Goal: Task Accomplishment & Management: Use online tool/utility

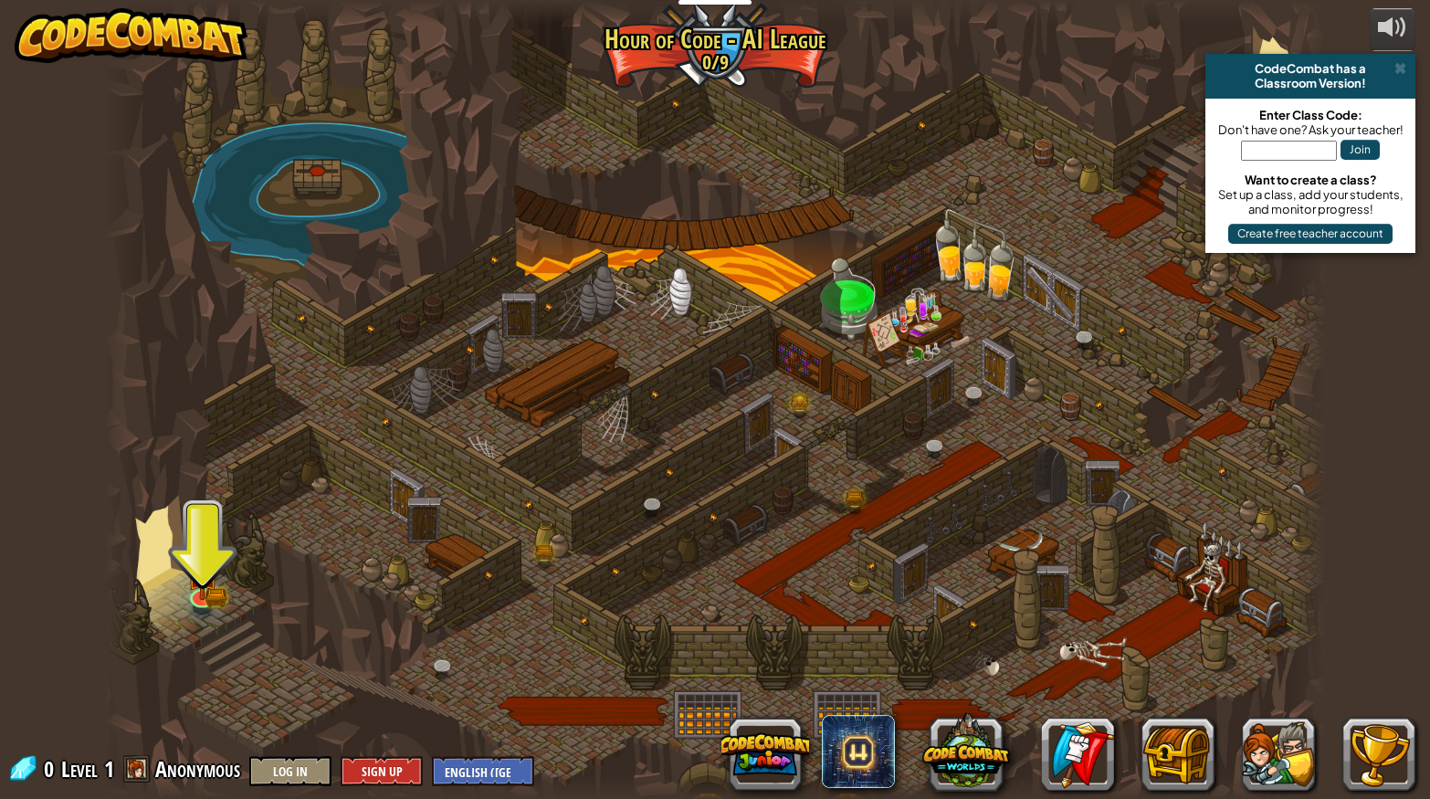
click at [213, 592] on img at bounding box center [202, 573] width 32 height 53
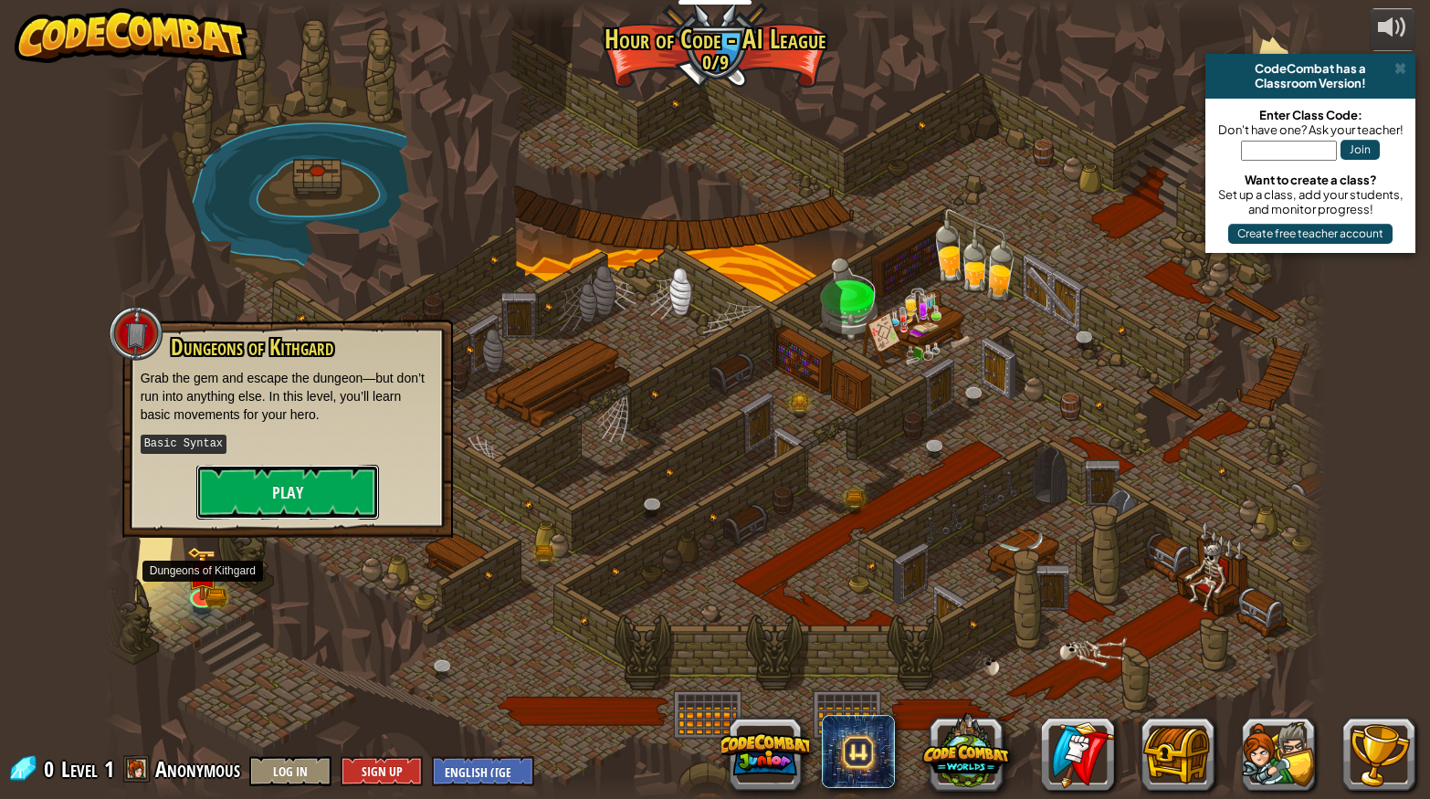
click at [263, 498] on button "Play" at bounding box center [287, 492] width 183 height 55
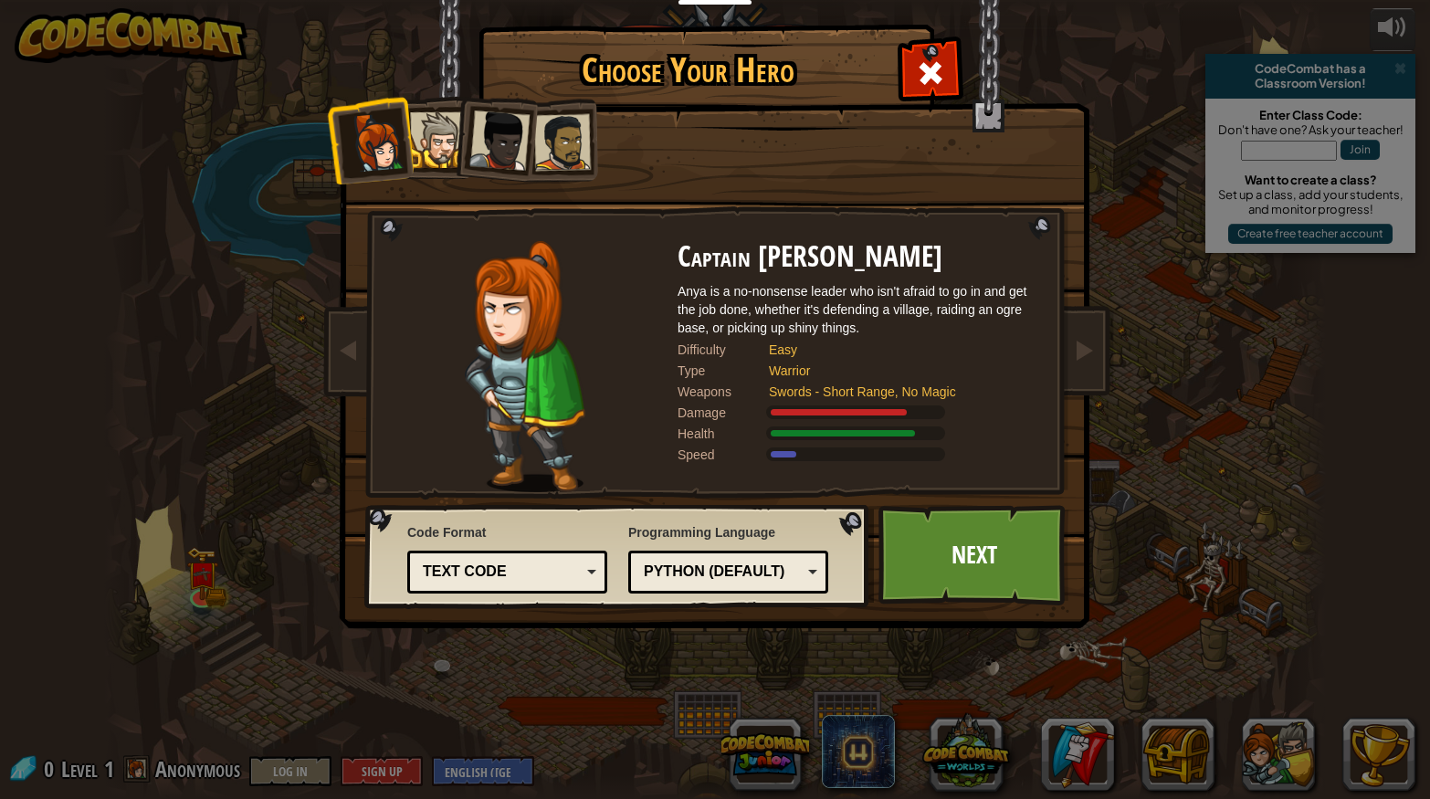
click at [429, 574] on div "Text code" at bounding box center [502, 572] width 158 height 21
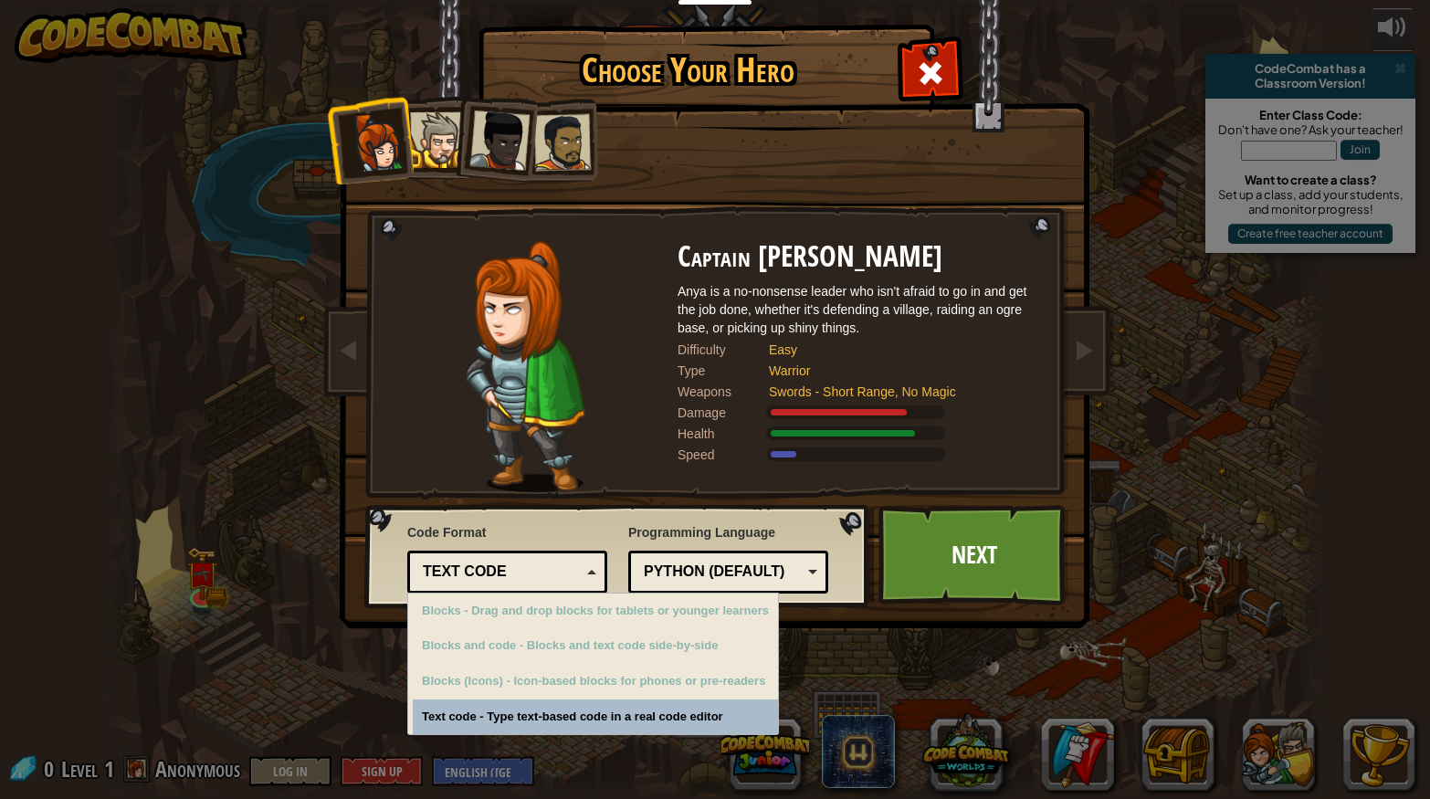
click at [389, 572] on div "Code Format Text code Blocks and code Blocks Blocks (Icons) Text code Blocks - …" at bounding box center [618, 556] width 494 height 93
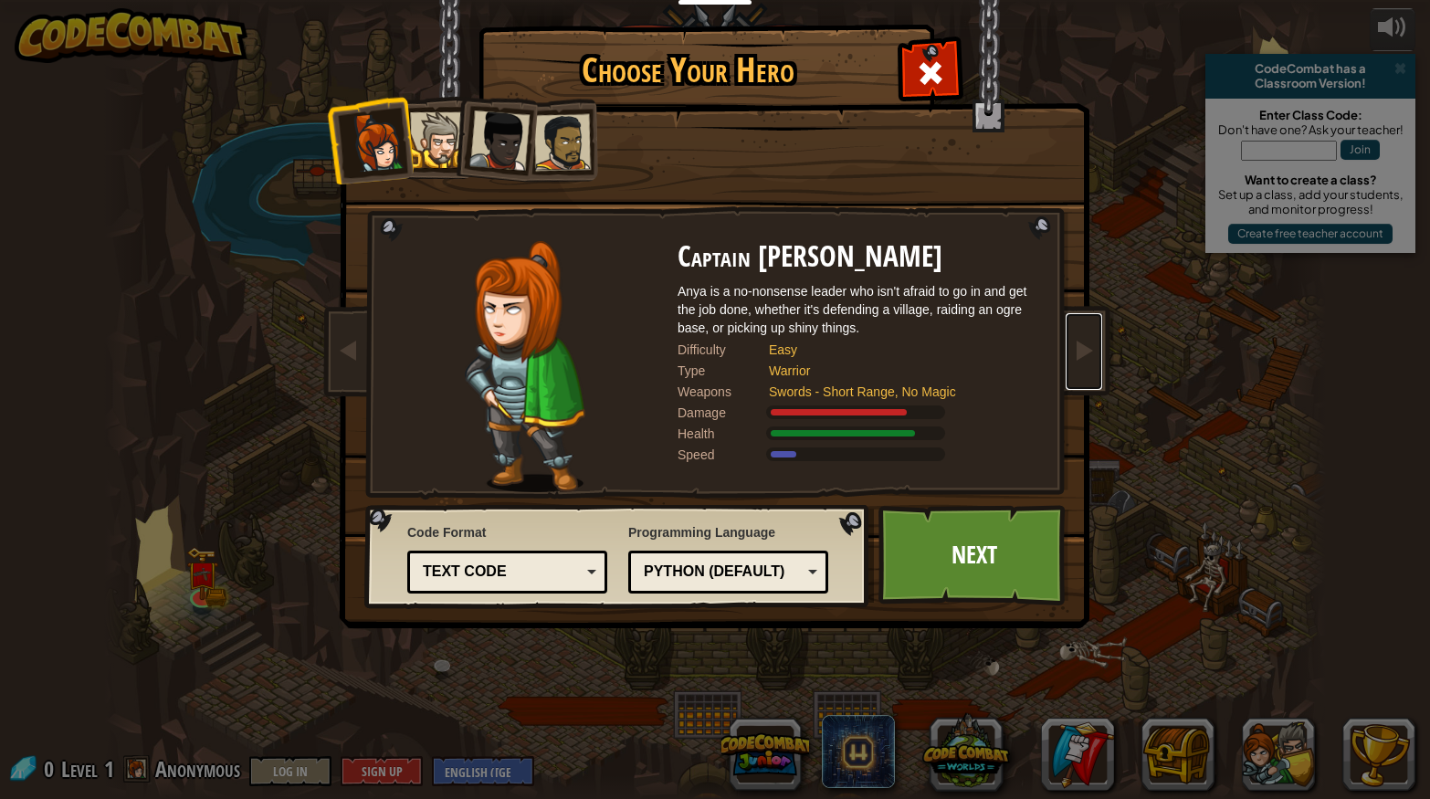
click at [1092, 372] on link at bounding box center [1084, 351] width 37 height 77
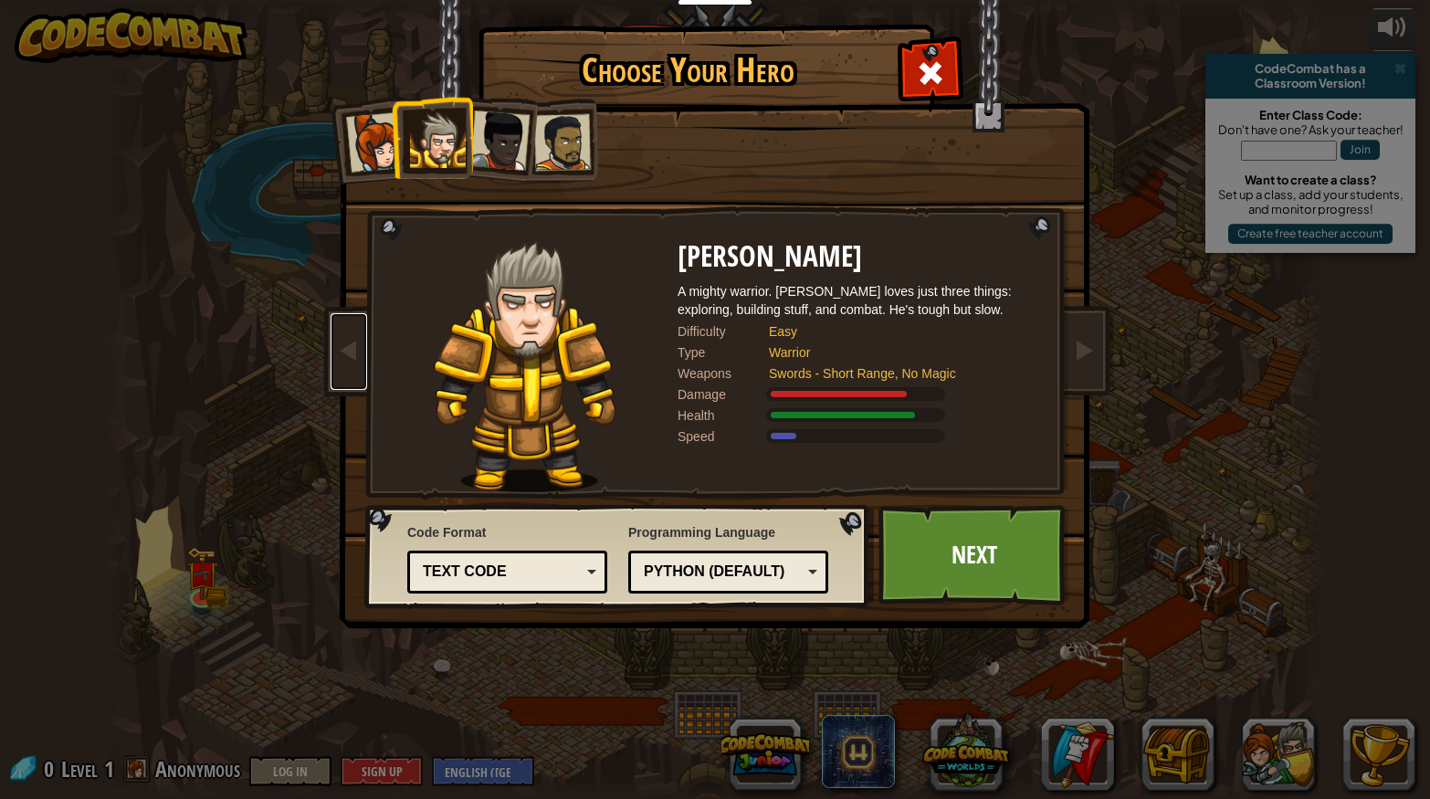
click at [347, 373] on link at bounding box center [349, 351] width 37 height 77
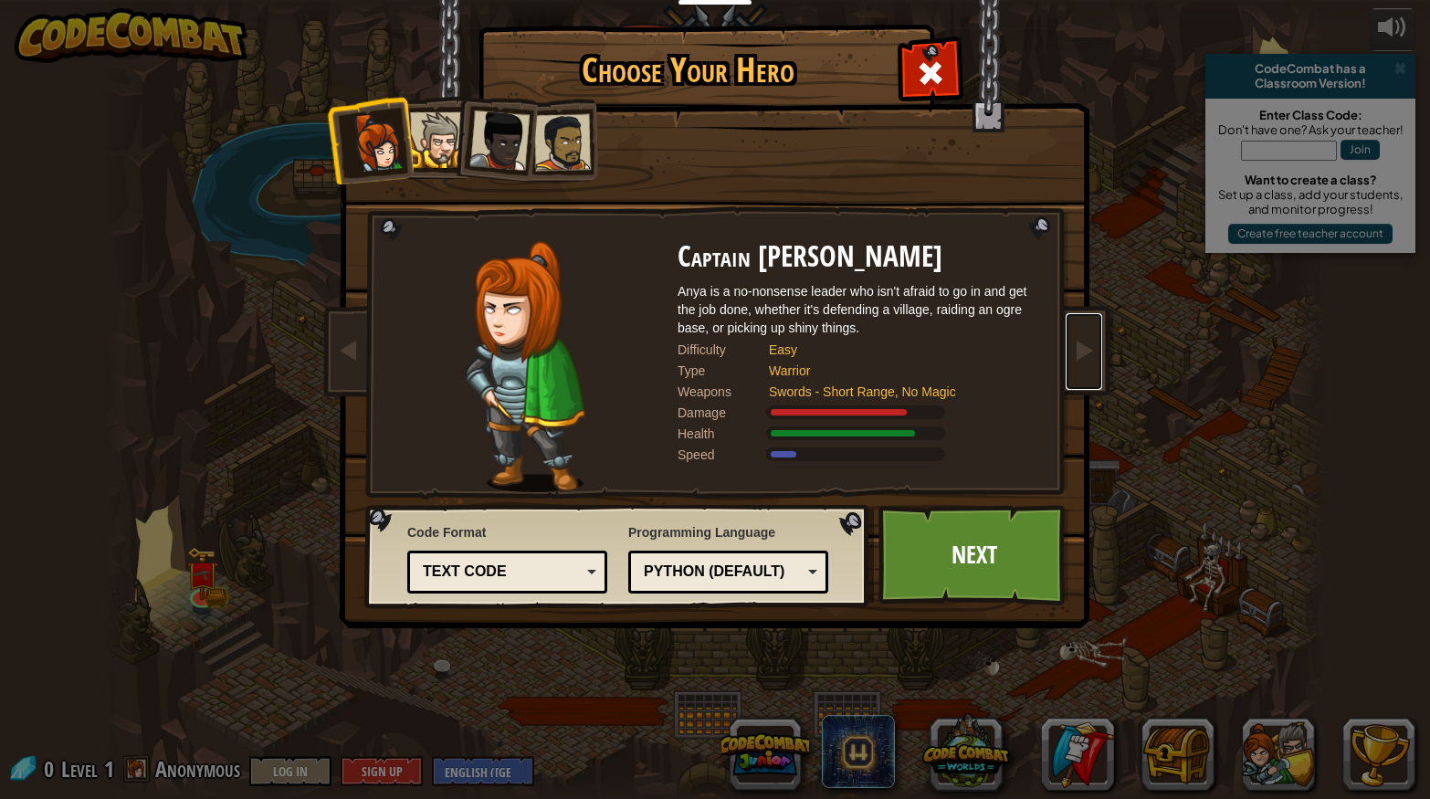
click at [1094, 367] on link at bounding box center [1084, 351] width 37 height 77
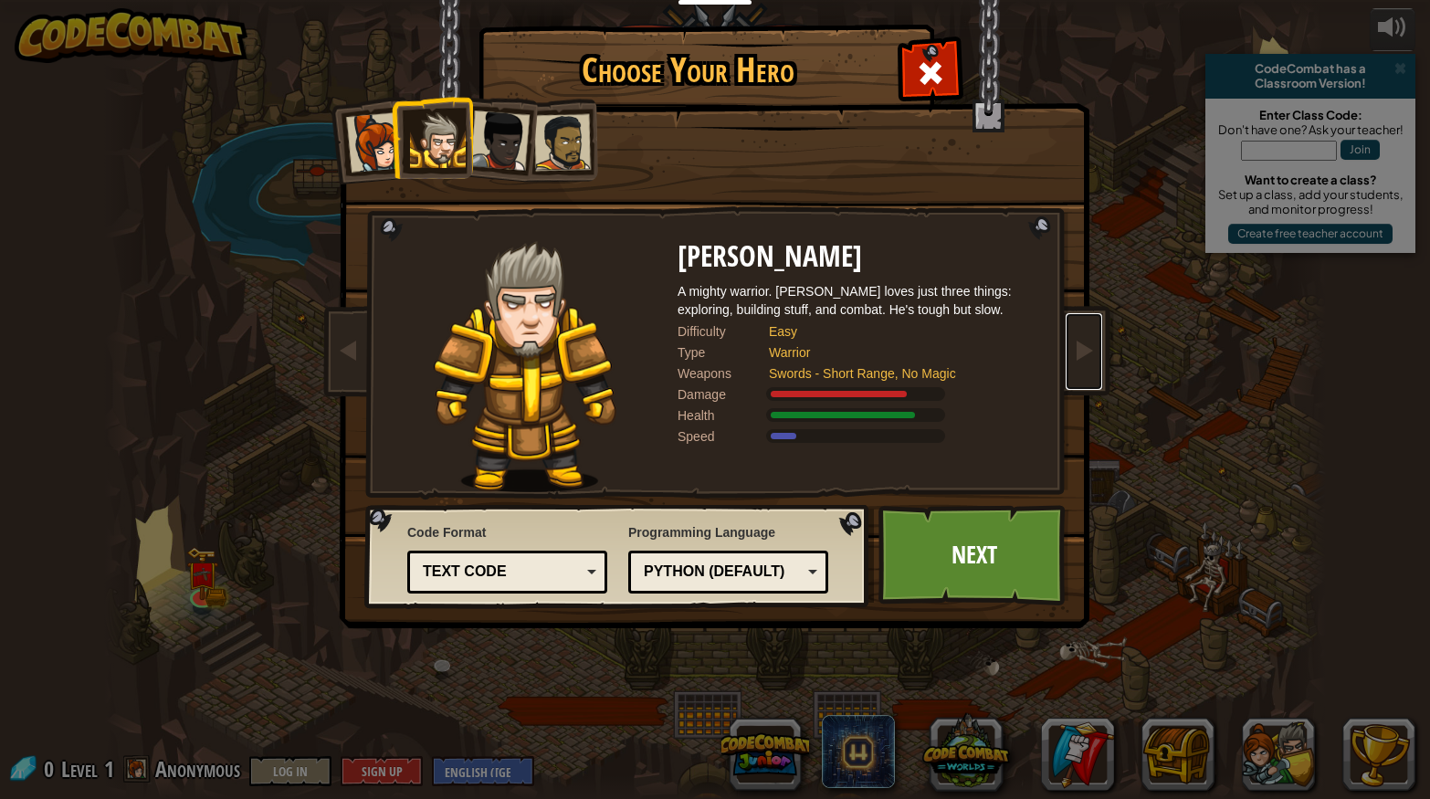
click at [1099, 358] on link at bounding box center [1084, 351] width 37 height 77
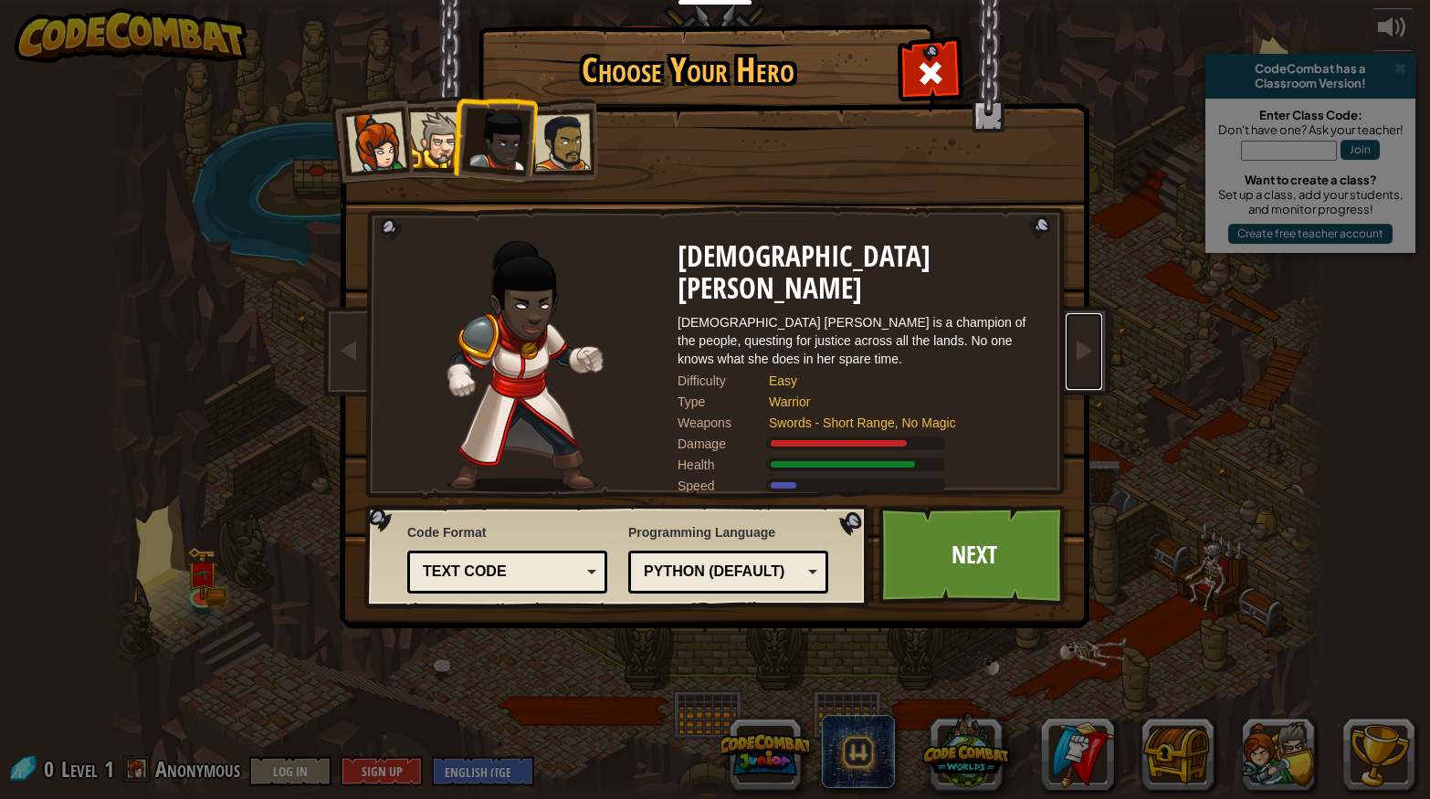
click at [1087, 360] on span at bounding box center [1084, 350] width 22 height 22
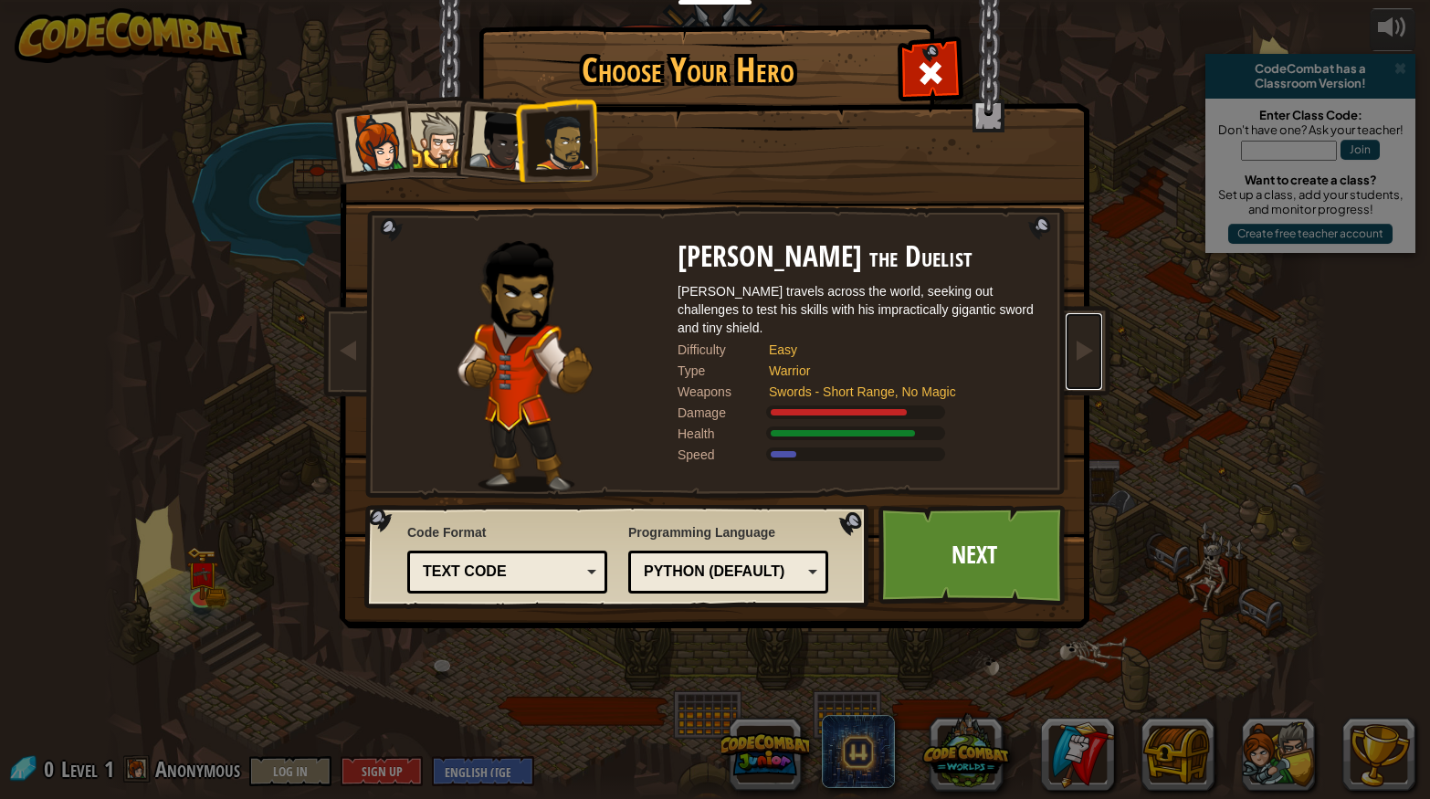
click at [1097, 357] on link at bounding box center [1084, 351] width 37 height 77
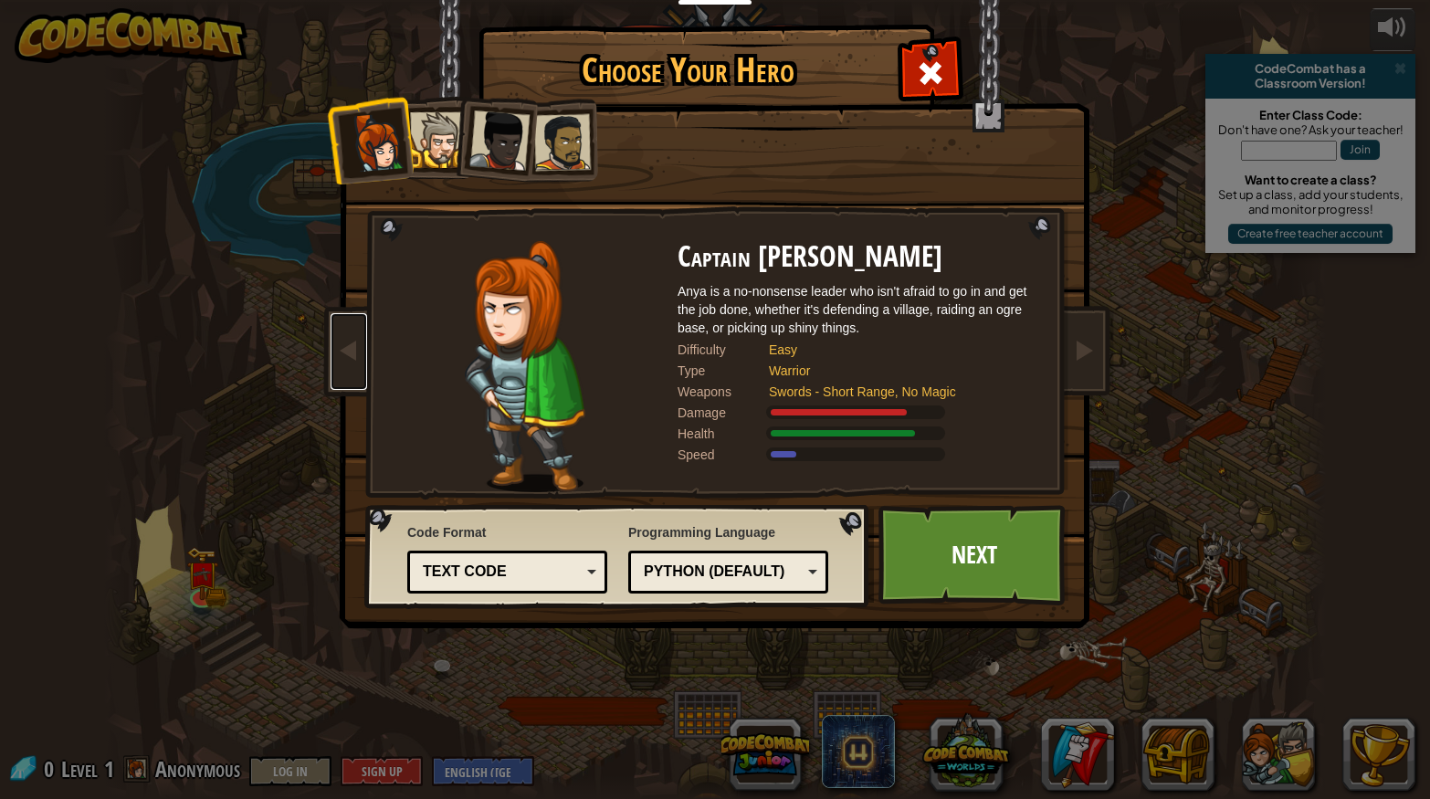
click at [343, 358] on span at bounding box center [349, 350] width 22 height 22
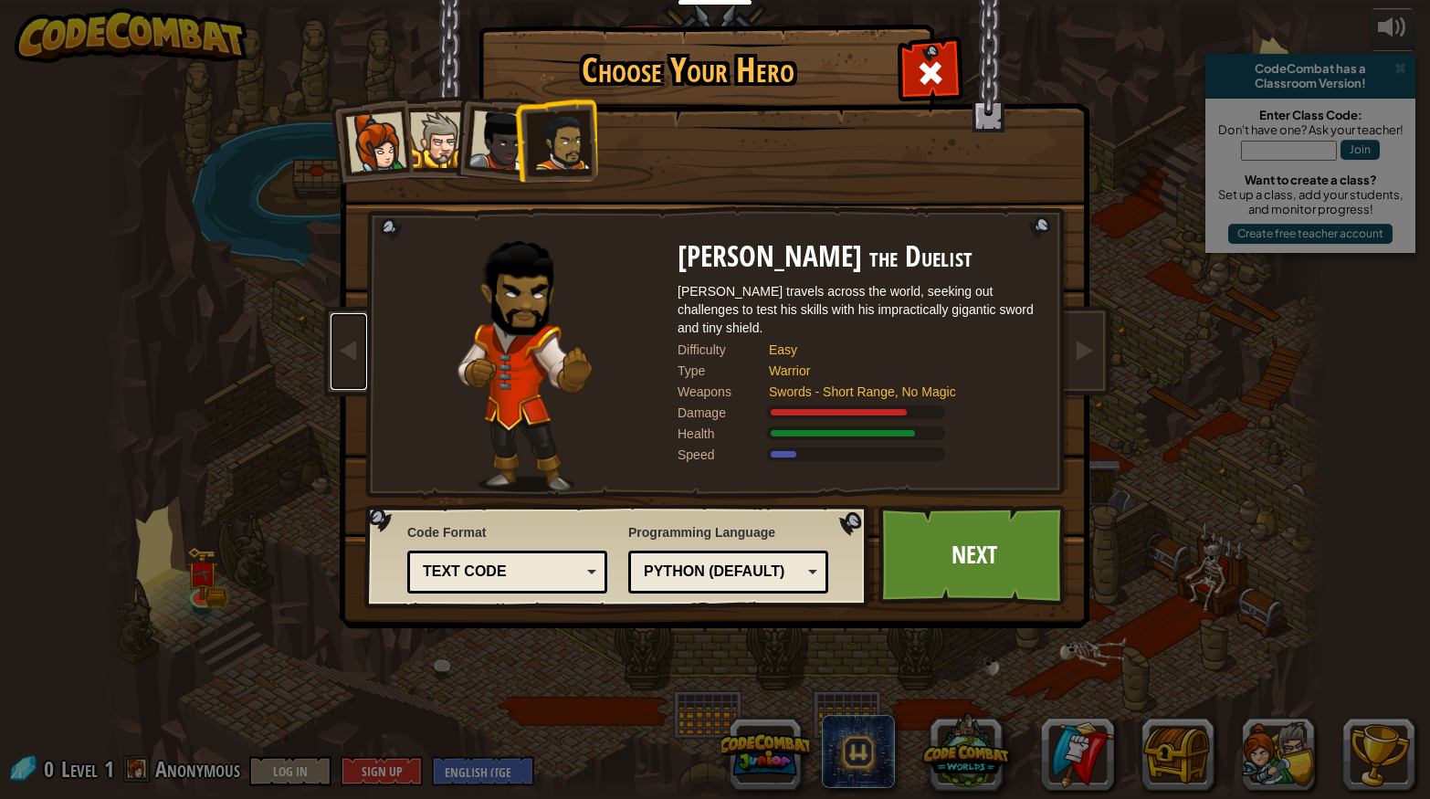
click at [343, 357] on span at bounding box center [349, 350] width 22 height 22
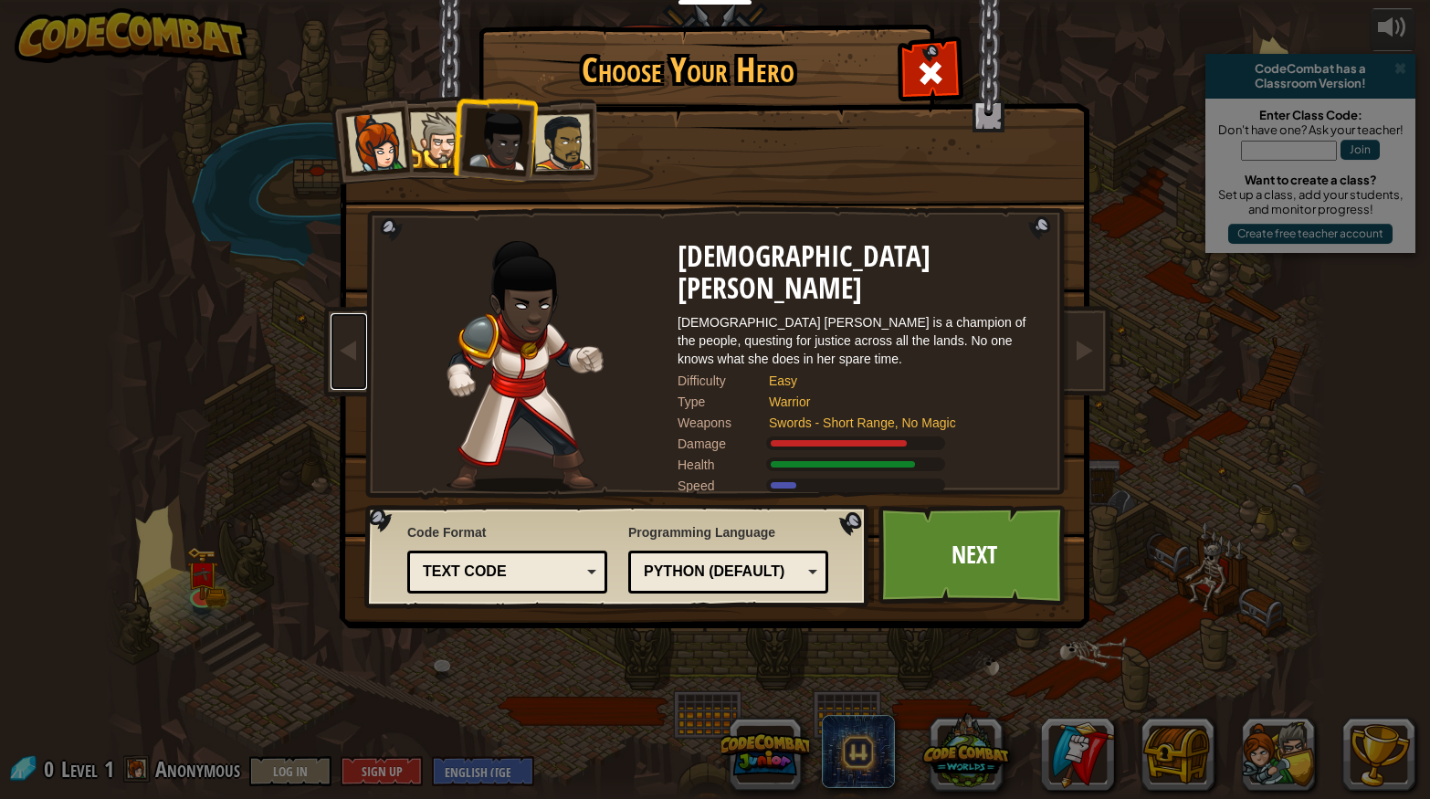
click at [348, 351] on span at bounding box center [349, 350] width 22 height 22
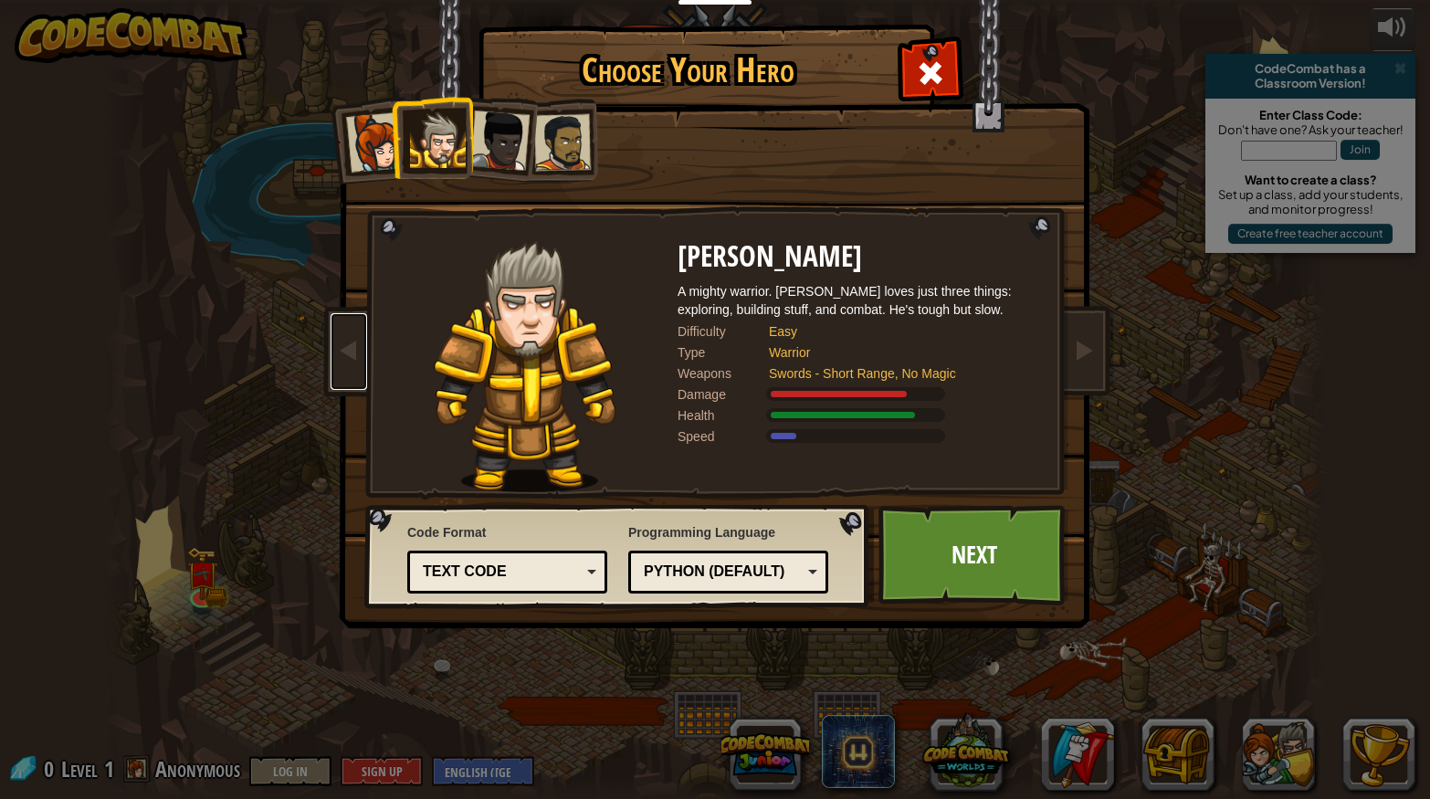
click at [348, 354] on span at bounding box center [349, 350] width 22 height 22
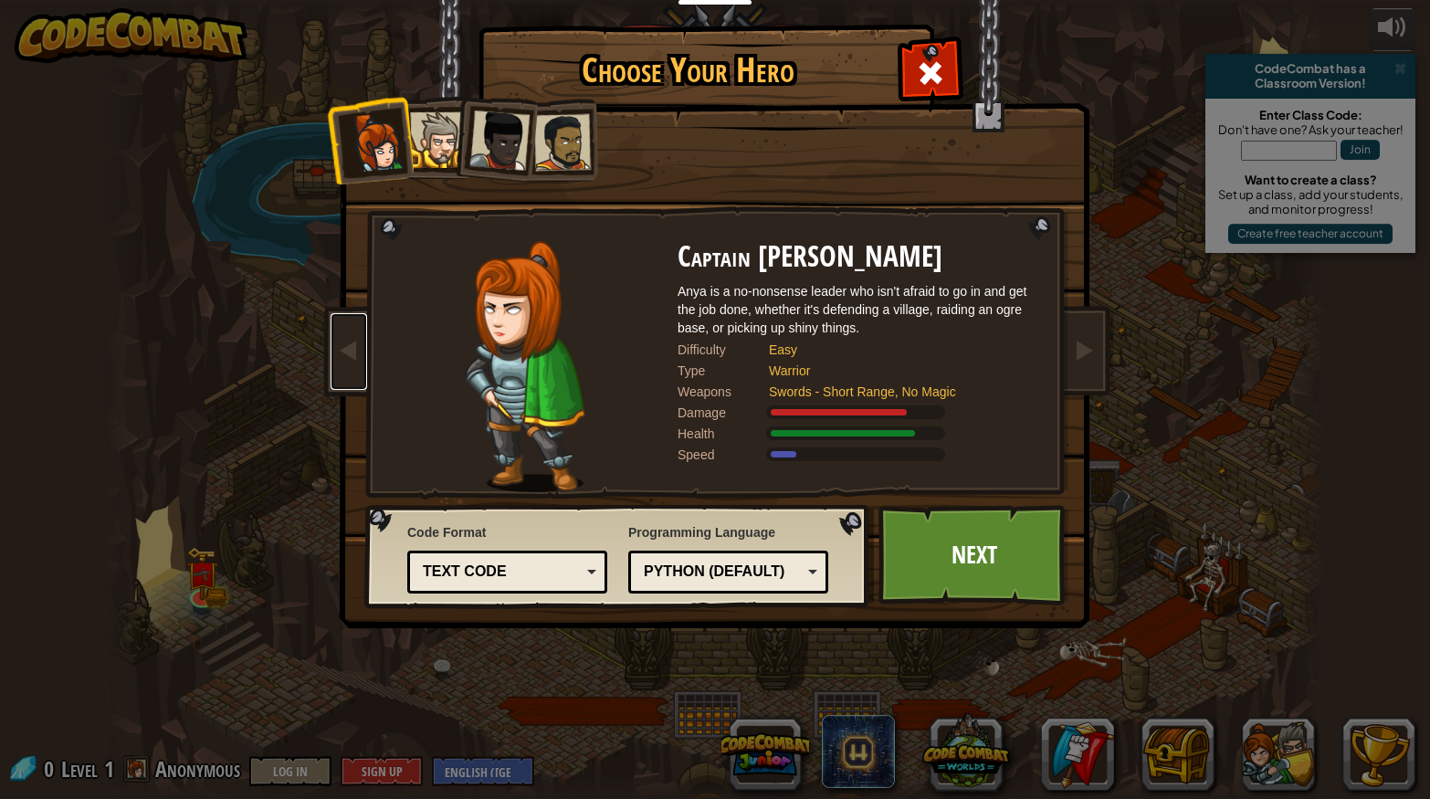
click at [343, 349] on span at bounding box center [349, 350] width 22 height 22
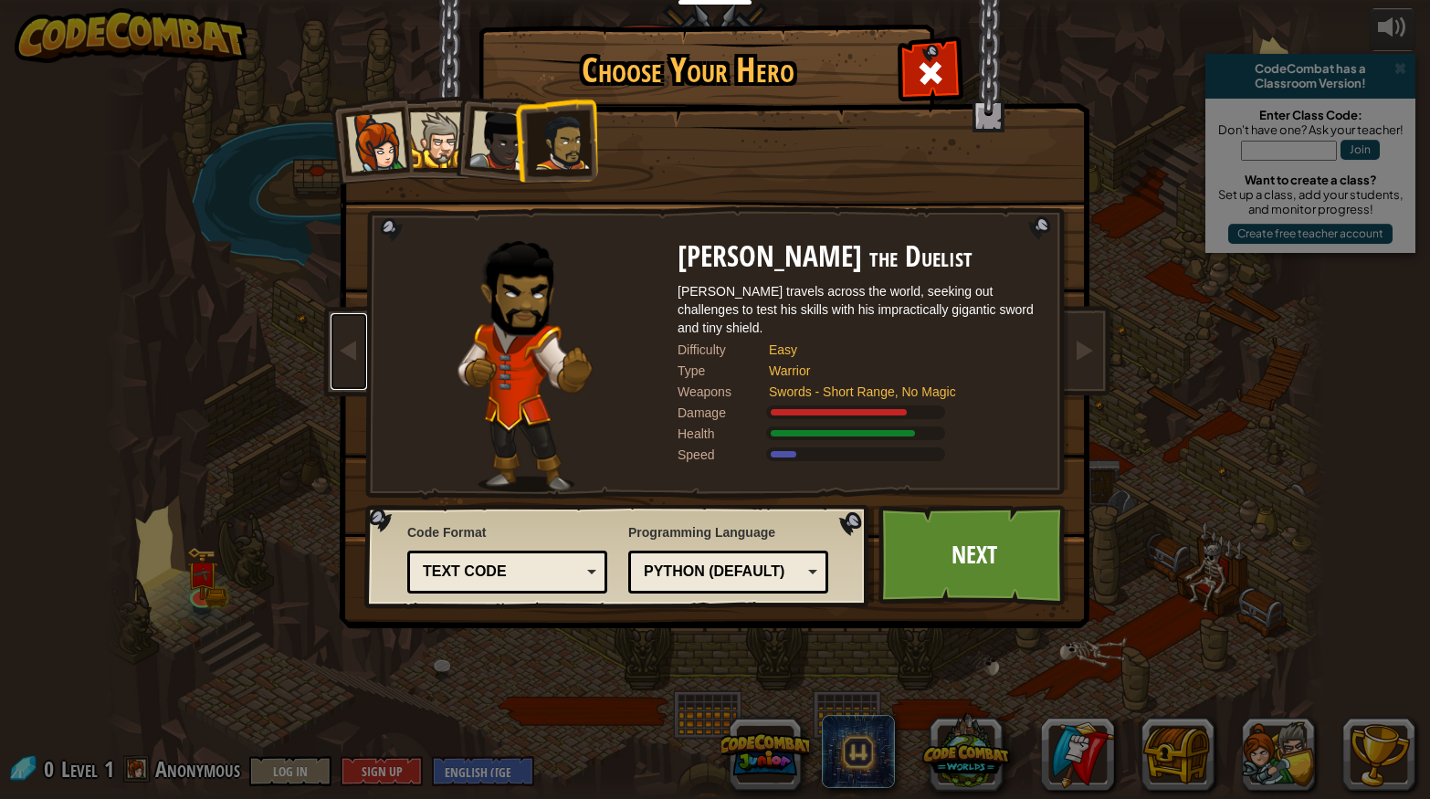
click at [343, 349] on span at bounding box center [349, 350] width 22 height 22
click at [995, 547] on link "Next" at bounding box center [974, 555] width 191 height 100
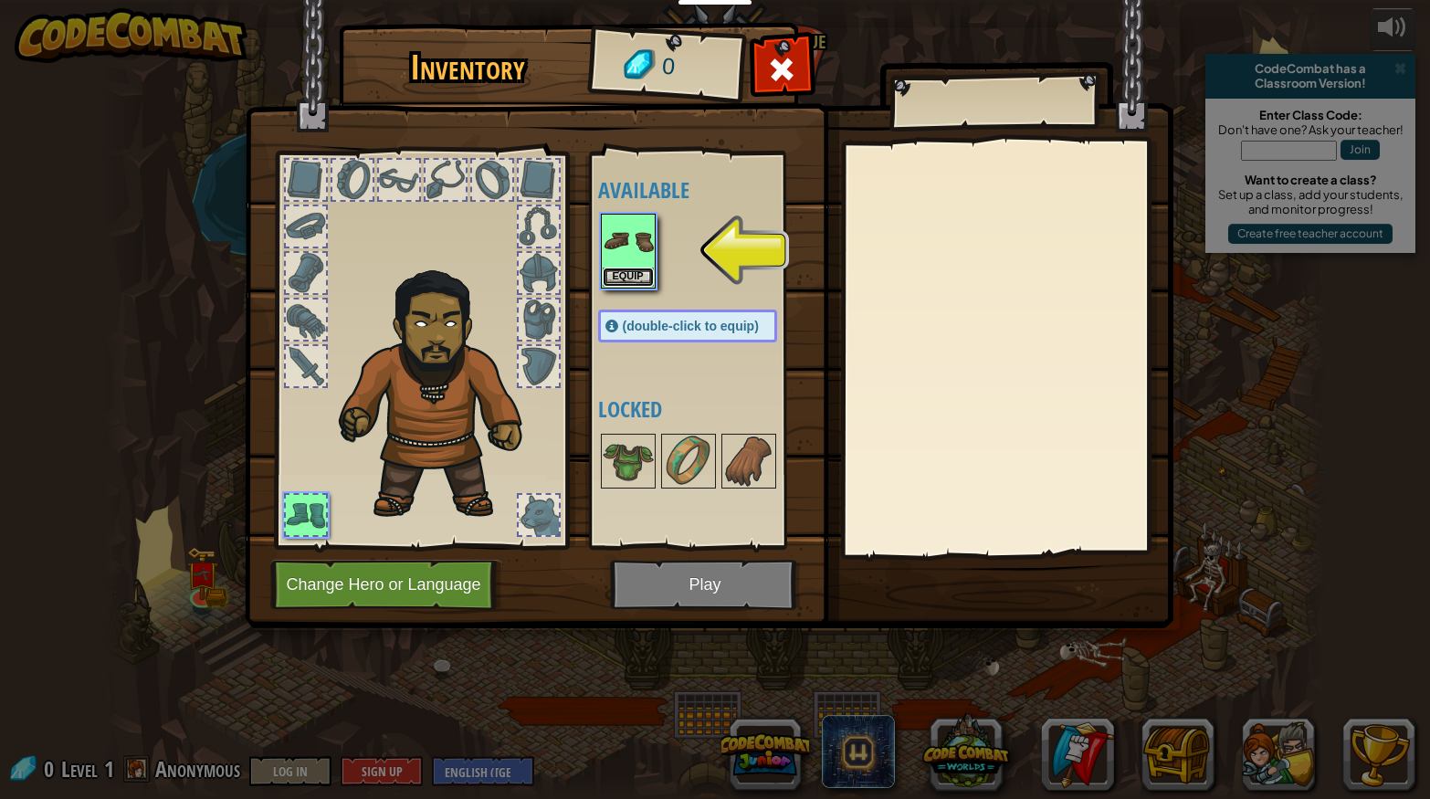
click at [617, 270] on button "Equip" at bounding box center [628, 277] width 51 height 19
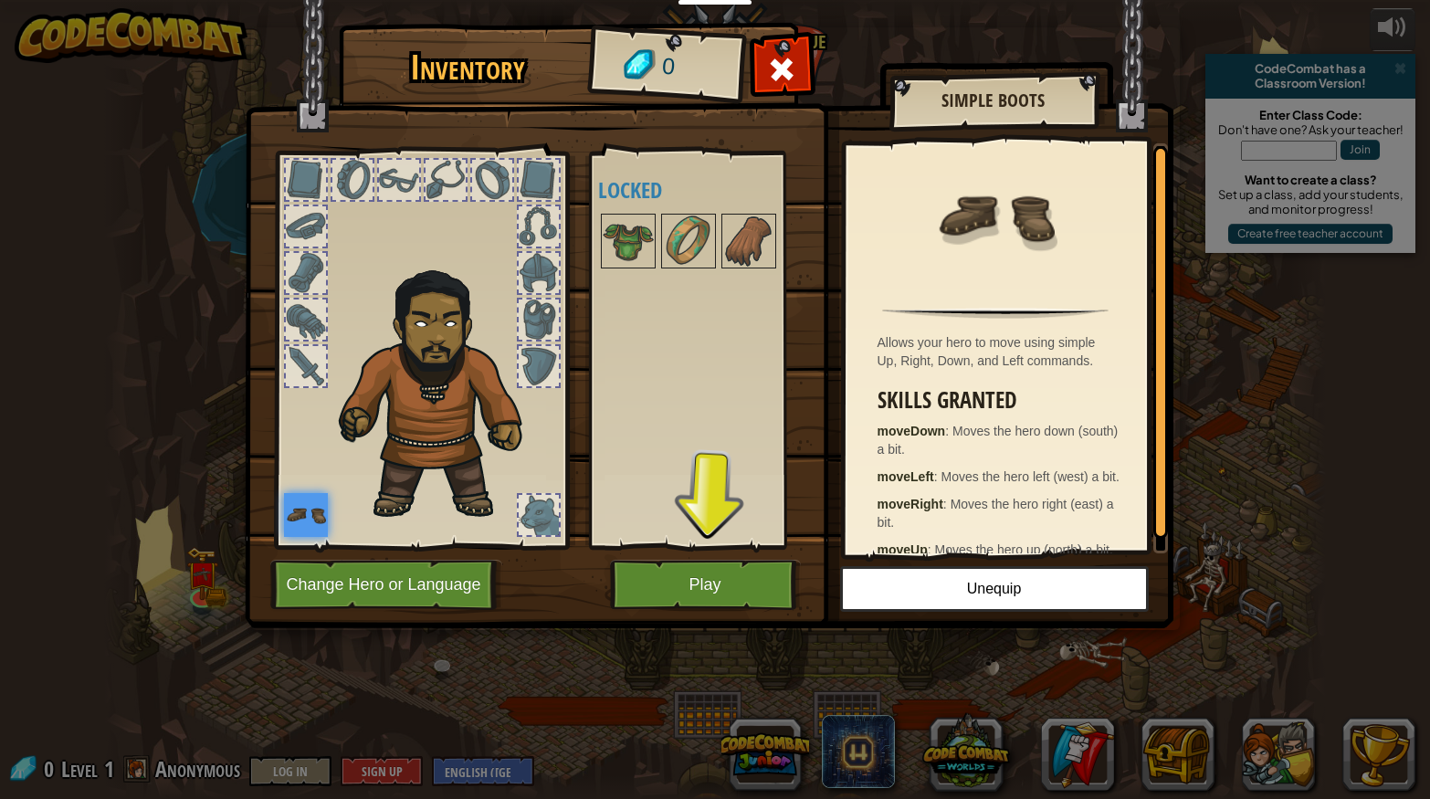
click at [306, 500] on img at bounding box center [306, 515] width 44 height 44
click at [733, 590] on button "Play" at bounding box center [705, 585] width 191 height 50
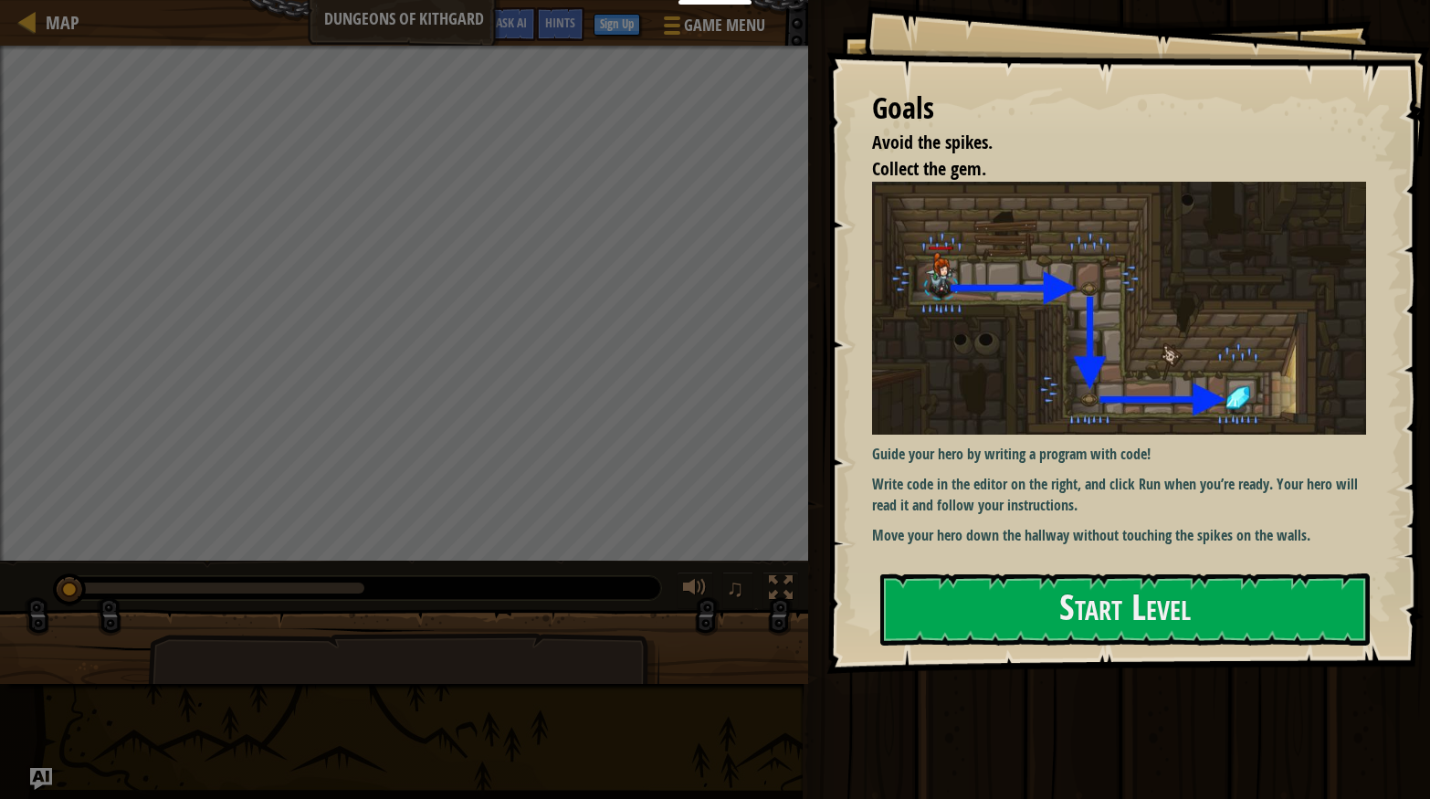
click at [1202, 310] on img at bounding box center [1119, 308] width 494 height 253
click at [1065, 620] on button "Start Level" at bounding box center [1125, 610] width 490 height 72
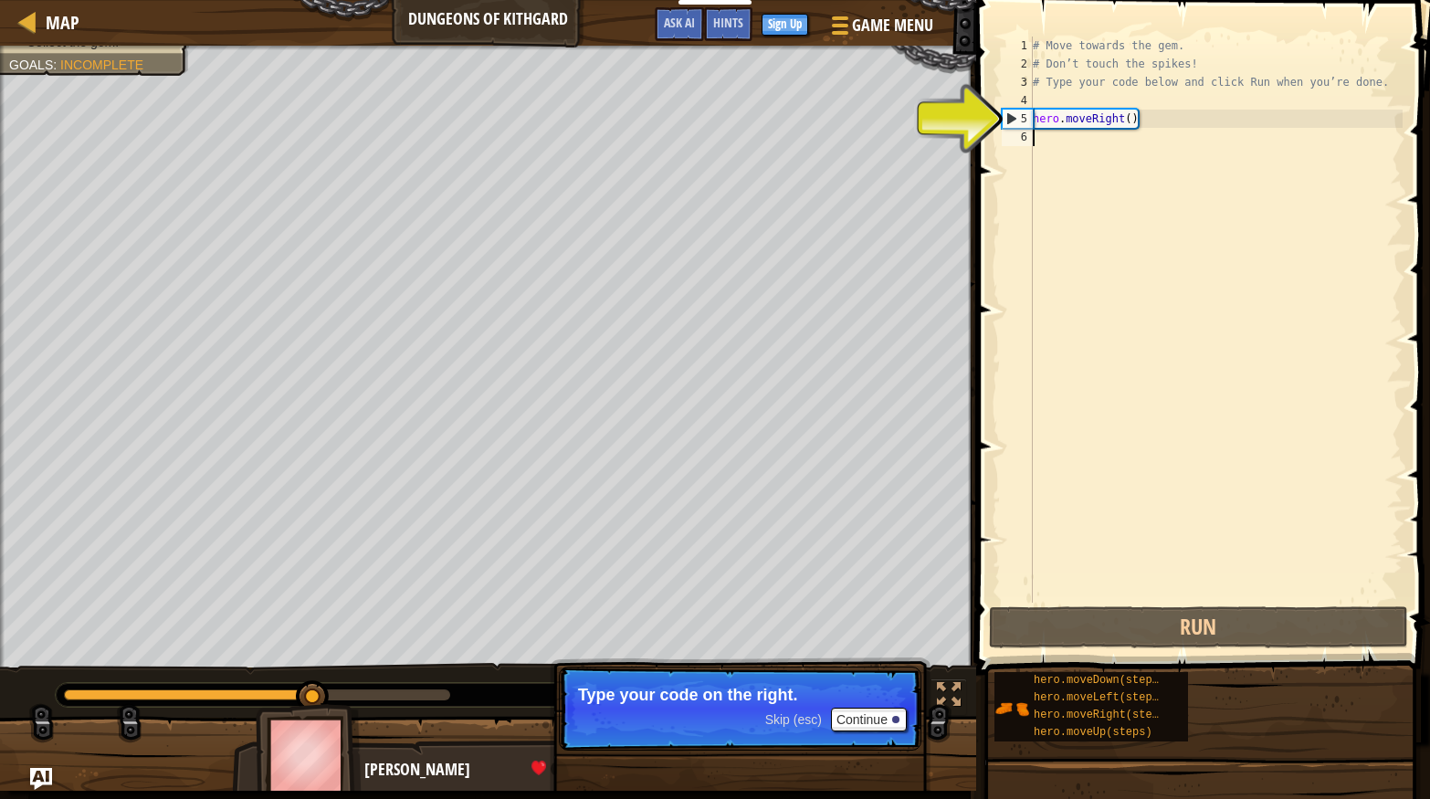
click at [1156, 678] on span "hero.moveDown(steps)" at bounding box center [1100, 680] width 132 height 13
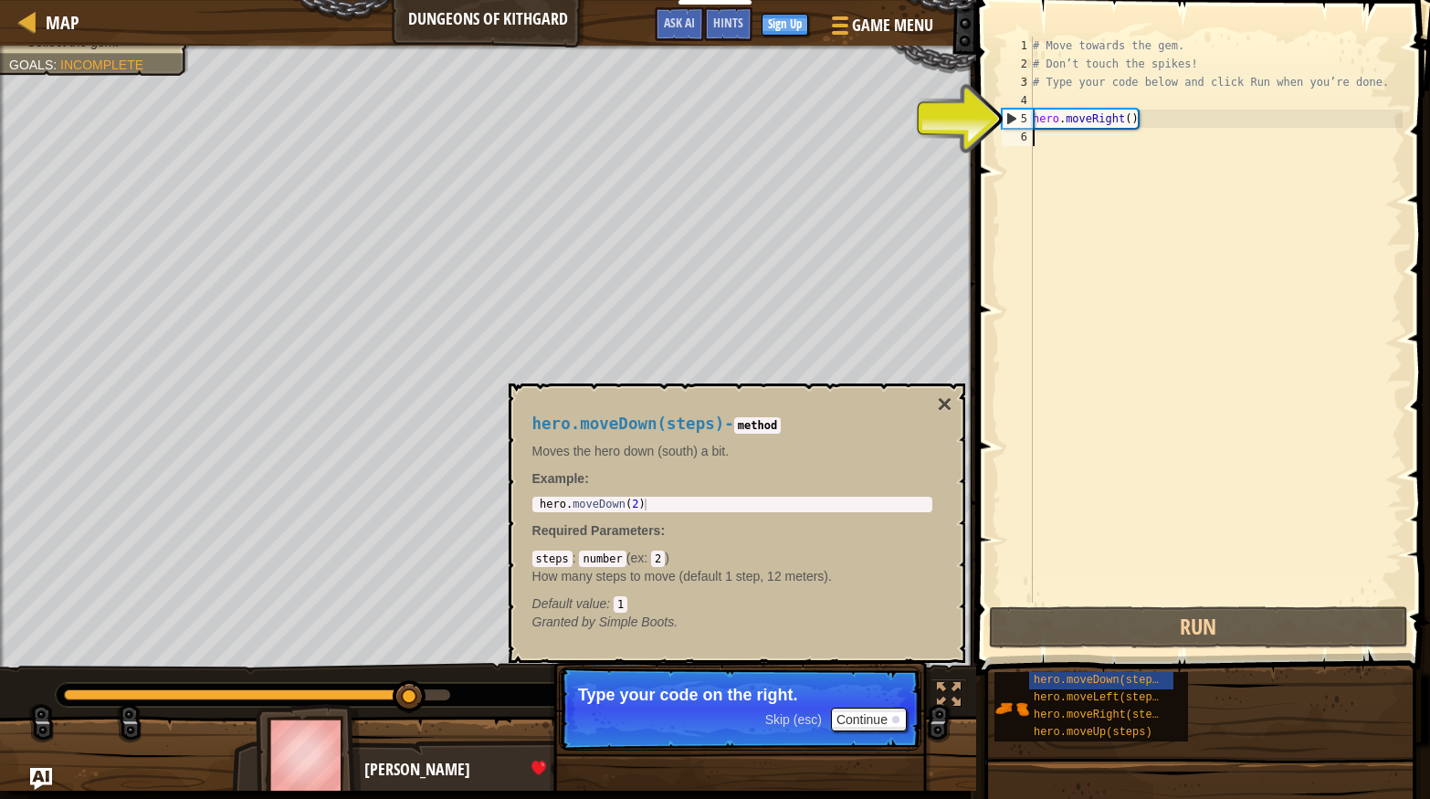
click at [1141, 678] on span "hero.moveDown(steps)" at bounding box center [1100, 680] width 132 height 13
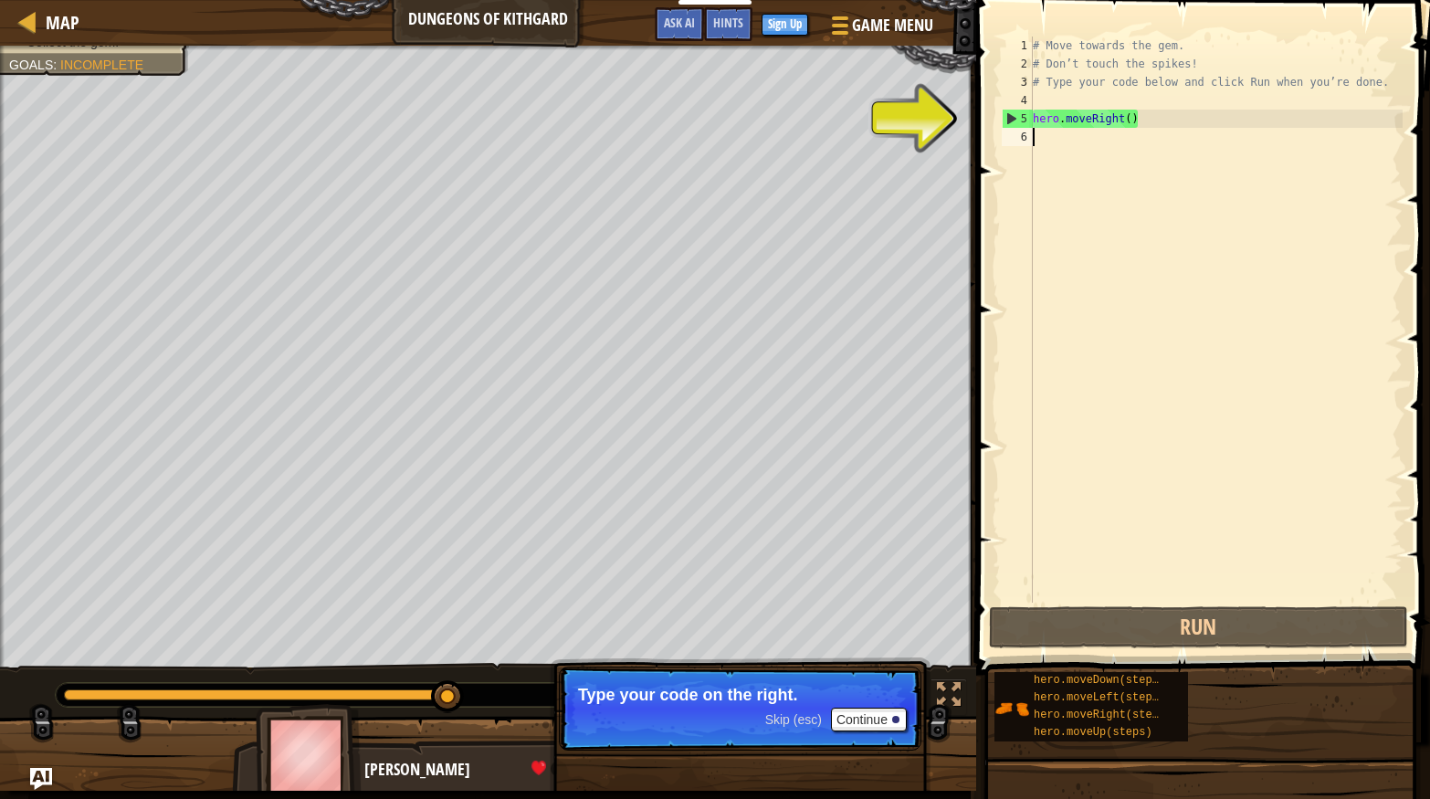
click at [1103, 674] on span "hero.moveDown(steps)" at bounding box center [1100, 680] width 132 height 13
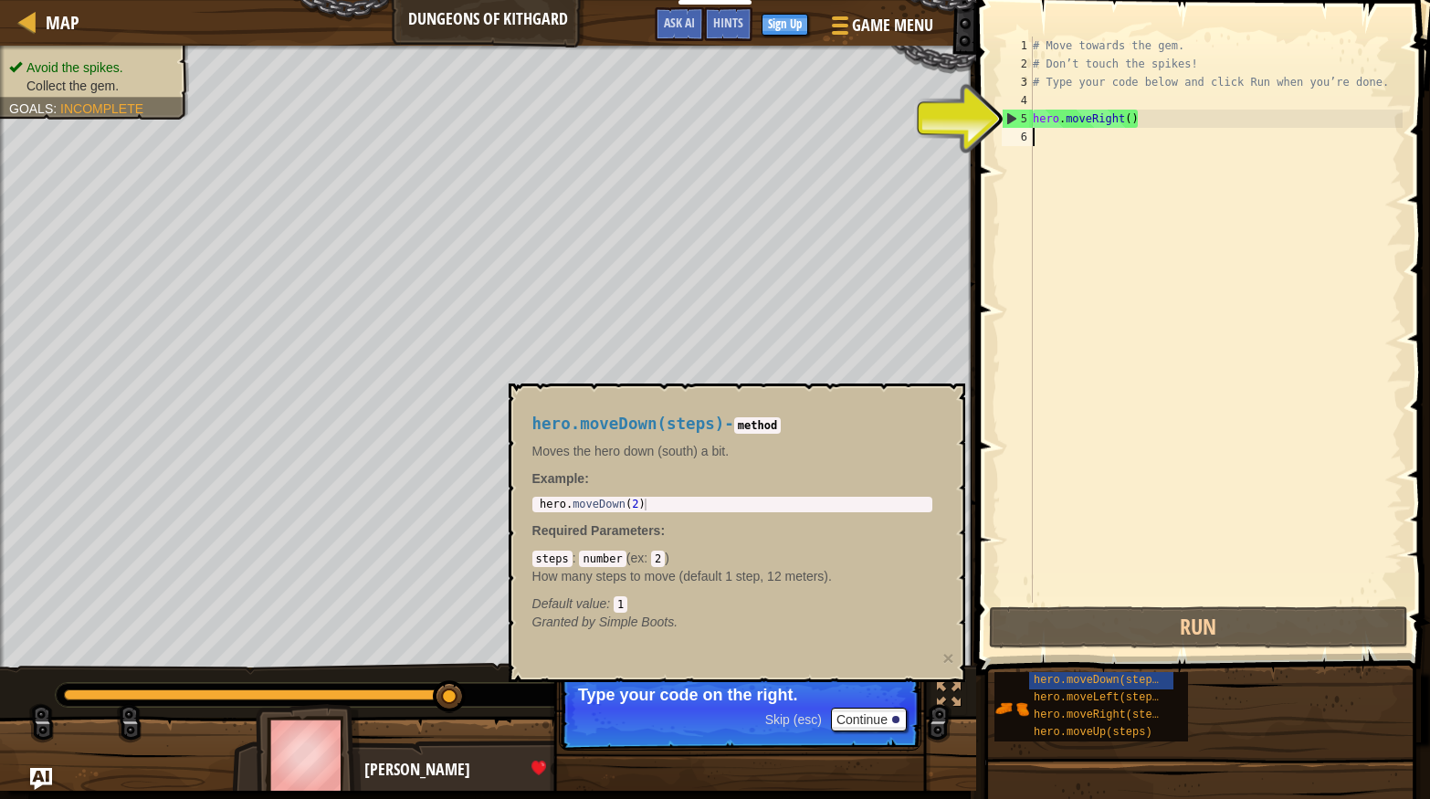
click at [1107, 680] on span "hero.moveDown(steps)" at bounding box center [1100, 680] width 132 height 13
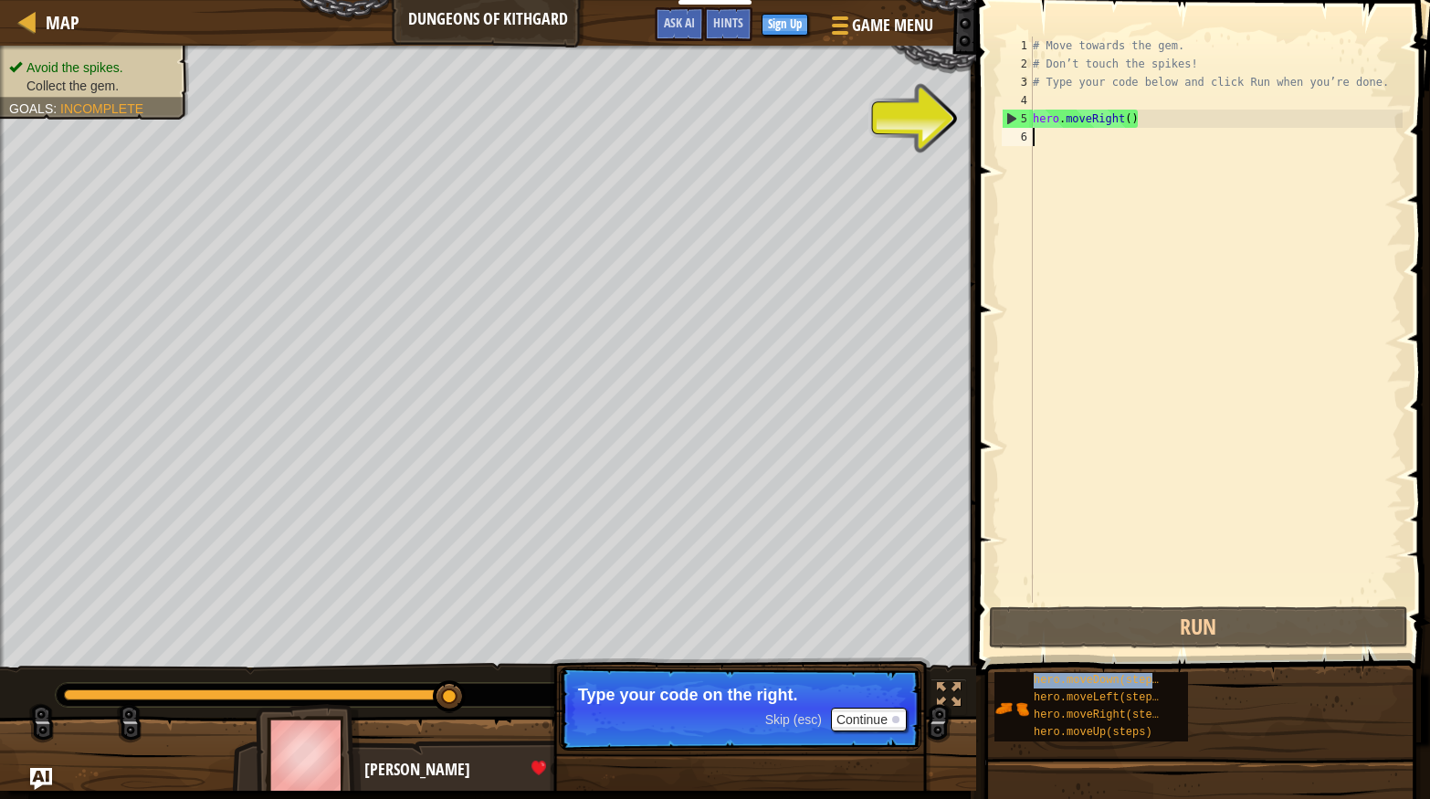
click at [1120, 675] on span "hero.moveDown(steps)" at bounding box center [1100, 680] width 132 height 13
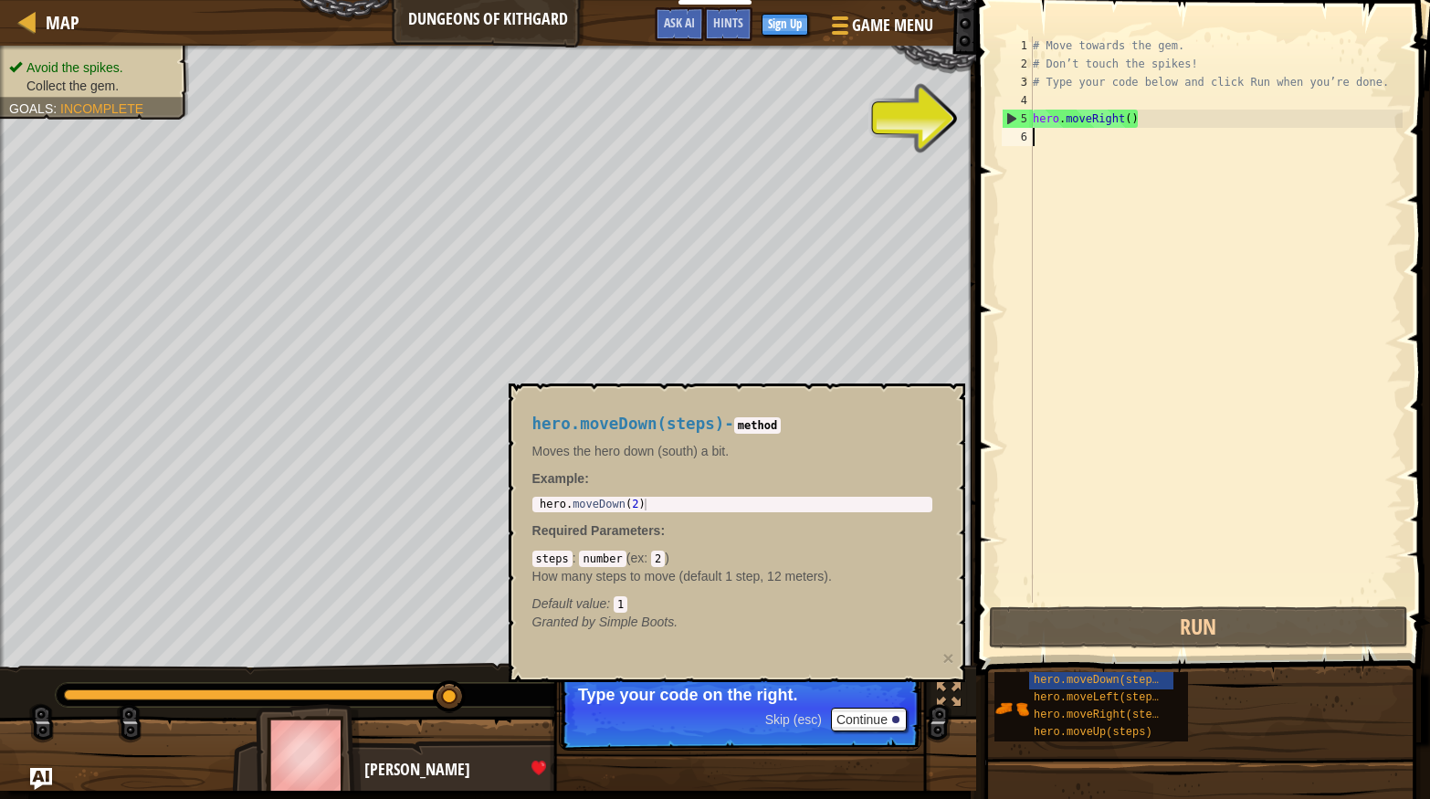
click at [809, 502] on div "hero . moveDown ( 2 )" at bounding box center [732, 517] width 393 height 36
type textarea "hero.moveDown(2)"
click at [1209, 462] on div "# Move towards the gem. # Don’t touch the spikes! # Type your code below and cl…" at bounding box center [1216, 338] width 374 height 603
click at [1078, 109] on div "# Move towards the gem. # Don’t touch the spikes! # Type your code below and cl…" at bounding box center [1216, 338] width 374 height 603
click at [1074, 124] on div "# Move towards the gem. # Don’t touch the spikes! # Type your code below and cl…" at bounding box center [1216, 338] width 374 height 603
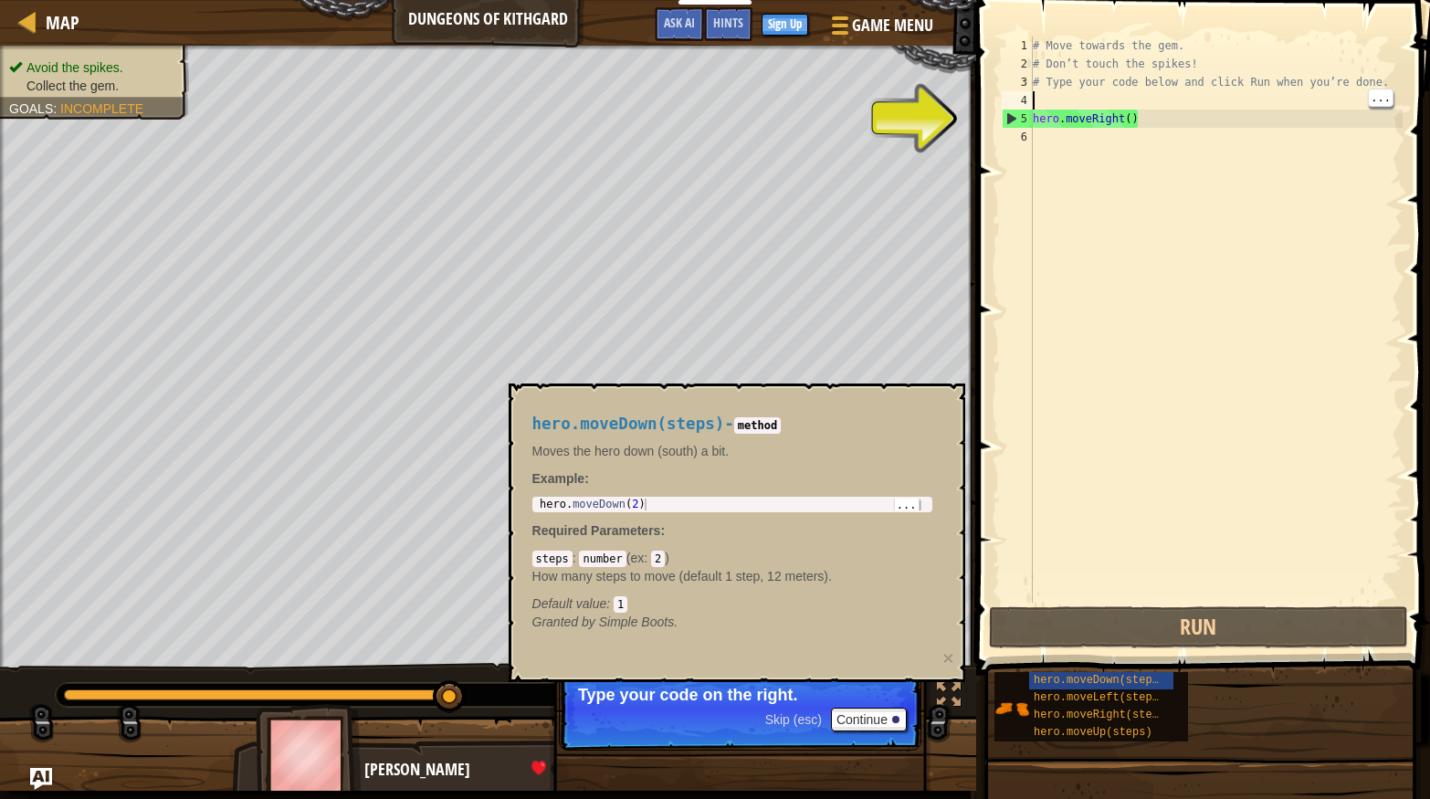
type textarea "hero.moveRight()"
click at [1135, 535] on div "# Move towards the gem. # Don’t touch the spikes! # Type your code below and cl…" at bounding box center [1216, 338] width 374 height 603
click at [1219, 636] on button "Run" at bounding box center [1198, 627] width 419 height 42
click at [1092, 683] on span "hero.moveDown(steps)" at bounding box center [1100, 680] width 132 height 13
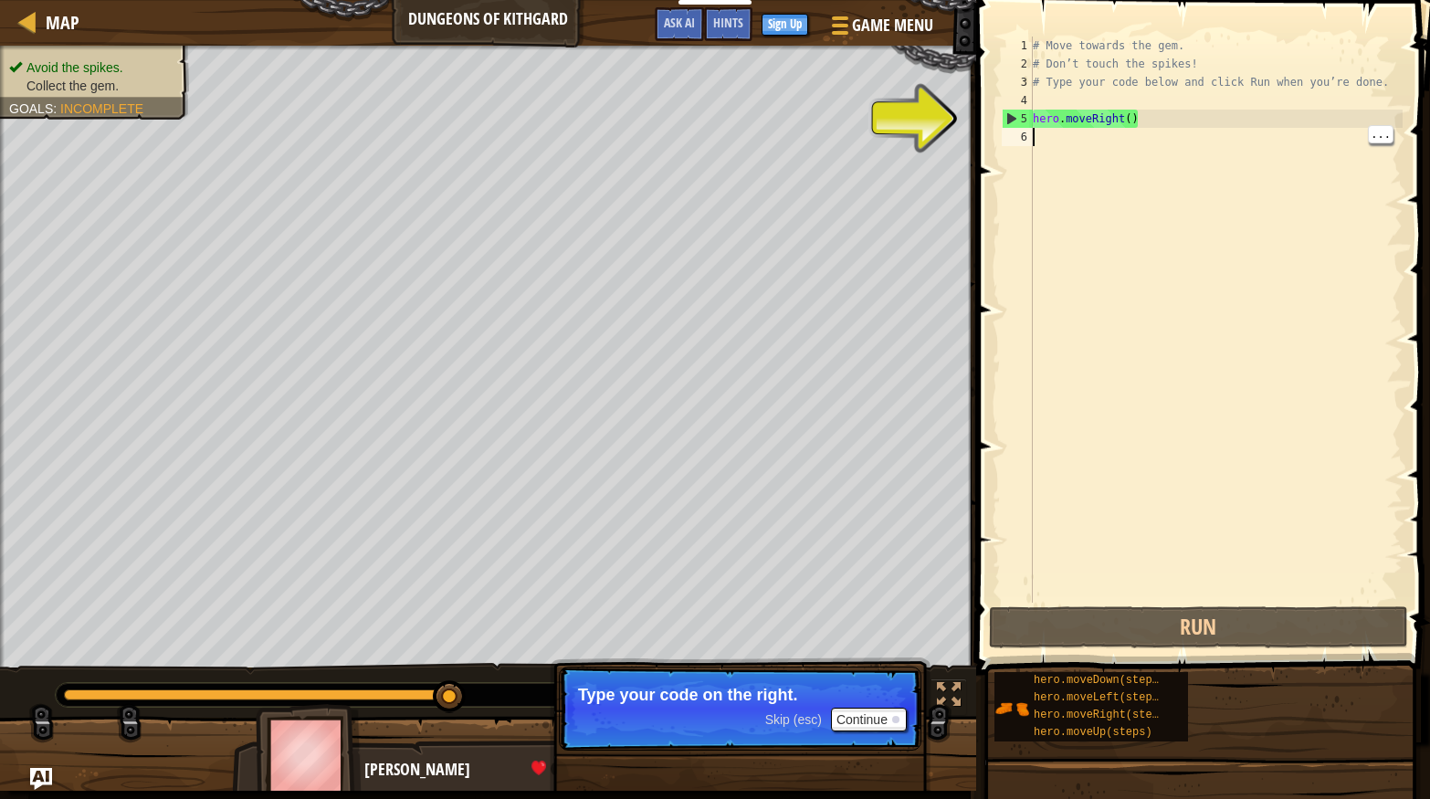
click at [1012, 114] on div "5" at bounding box center [1018, 119] width 30 height 18
click at [1010, 120] on div "5" at bounding box center [1018, 119] width 30 height 18
click at [1003, 126] on div "5" at bounding box center [1018, 119] width 30 height 18
click at [1005, 126] on div "5" at bounding box center [1018, 119] width 30 height 18
type textarea "hero.moveRight()"
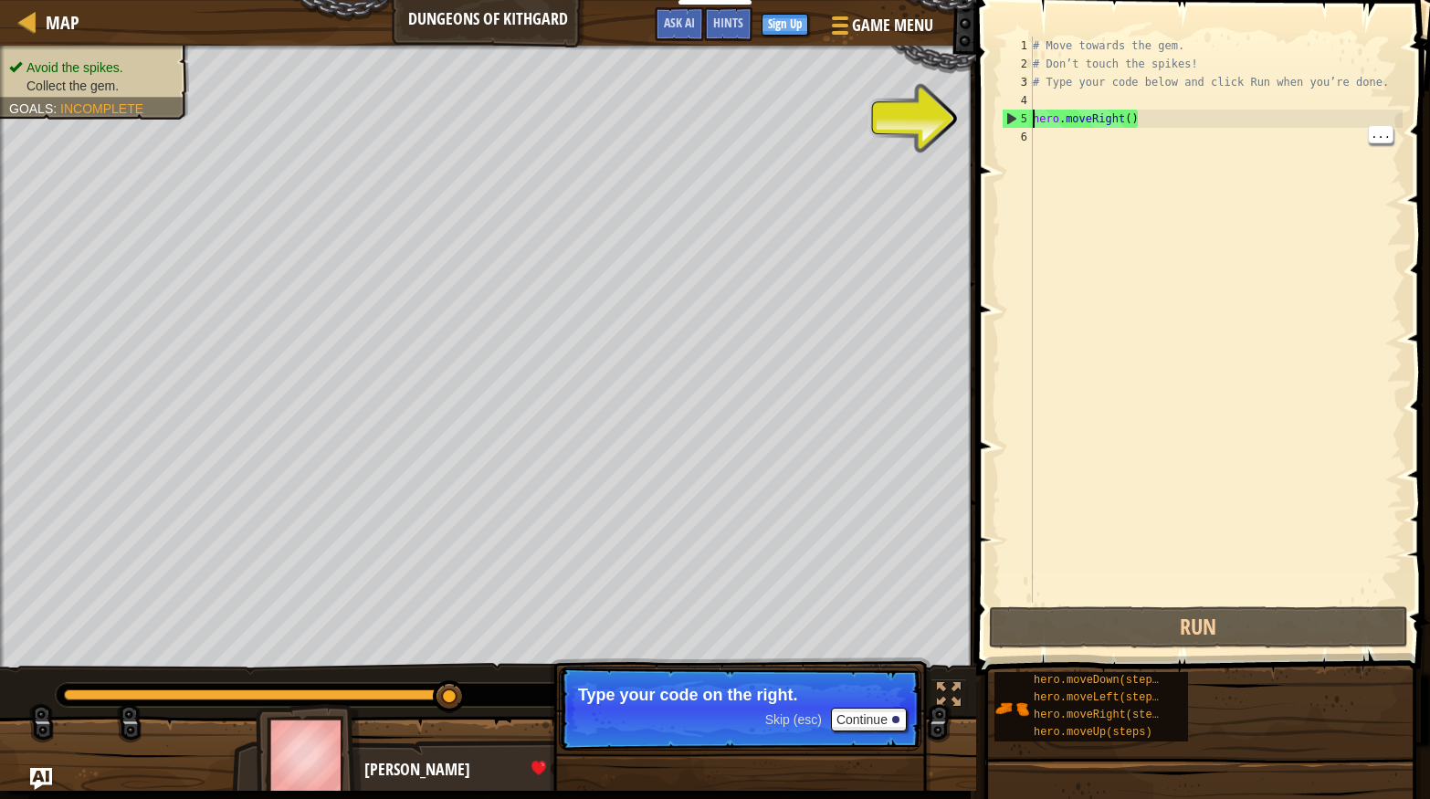
click at [1092, 126] on div "# Move towards the gem. # Don’t touch the spikes! # Type your code below and cl…" at bounding box center [1216, 338] width 374 height 603
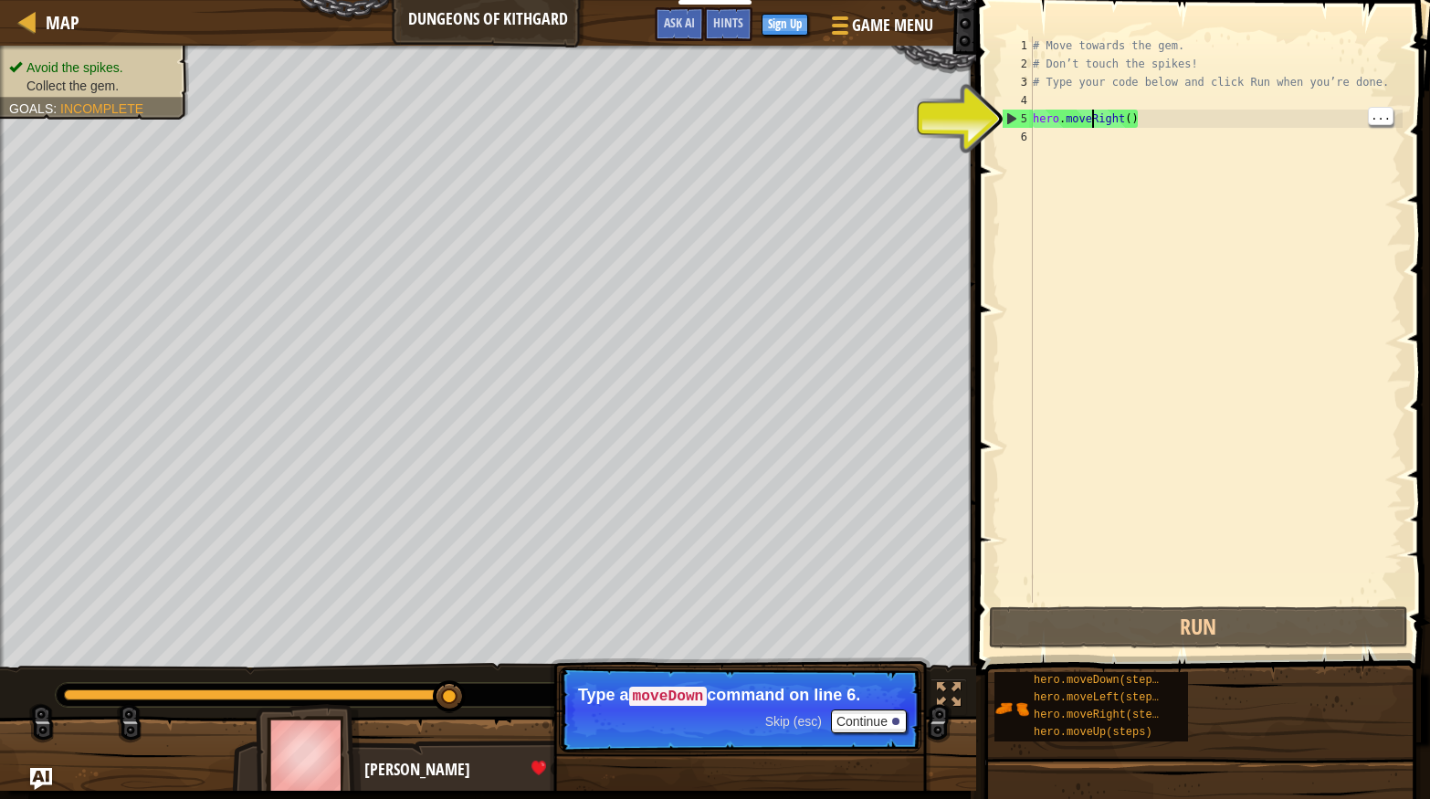
click at [1243, 168] on div "# Move towards the gem. # Don’t touch the spikes! # Type your code below and cl…" at bounding box center [1216, 338] width 374 height 603
click at [1016, 113] on div "5" at bounding box center [1018, 119] width 30 height 18
click at [1007, 127] on div "5" at bounding box center [1018, 119] width 30 height 18
type textarea "hero.moveRight()"
click at [1006, 126] on div "5" at bounding box center [1018, 119] width 30 height 18
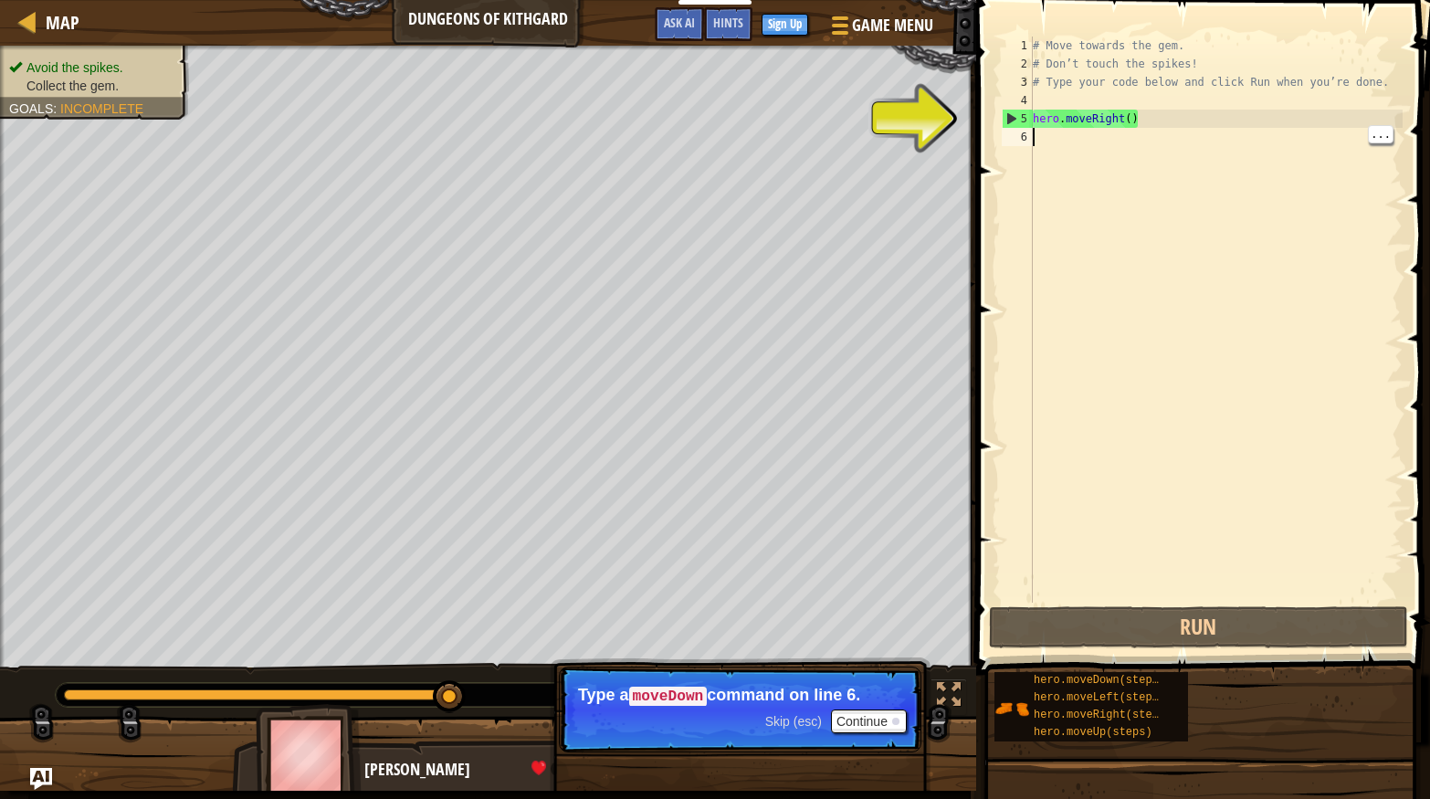
click at [1014, 110] on div "5" at bounding box center [1018, 119] width 30 height 18
type textarea "hero.moveRight()"
click at [1009, 116] on div "5" at bounding box center [1018, 119] width 30 height 18
click at [1015, 112] on div "5" at bounding box center [1018, 119] width 30 height 18
type textarea "hero.moveRight()"
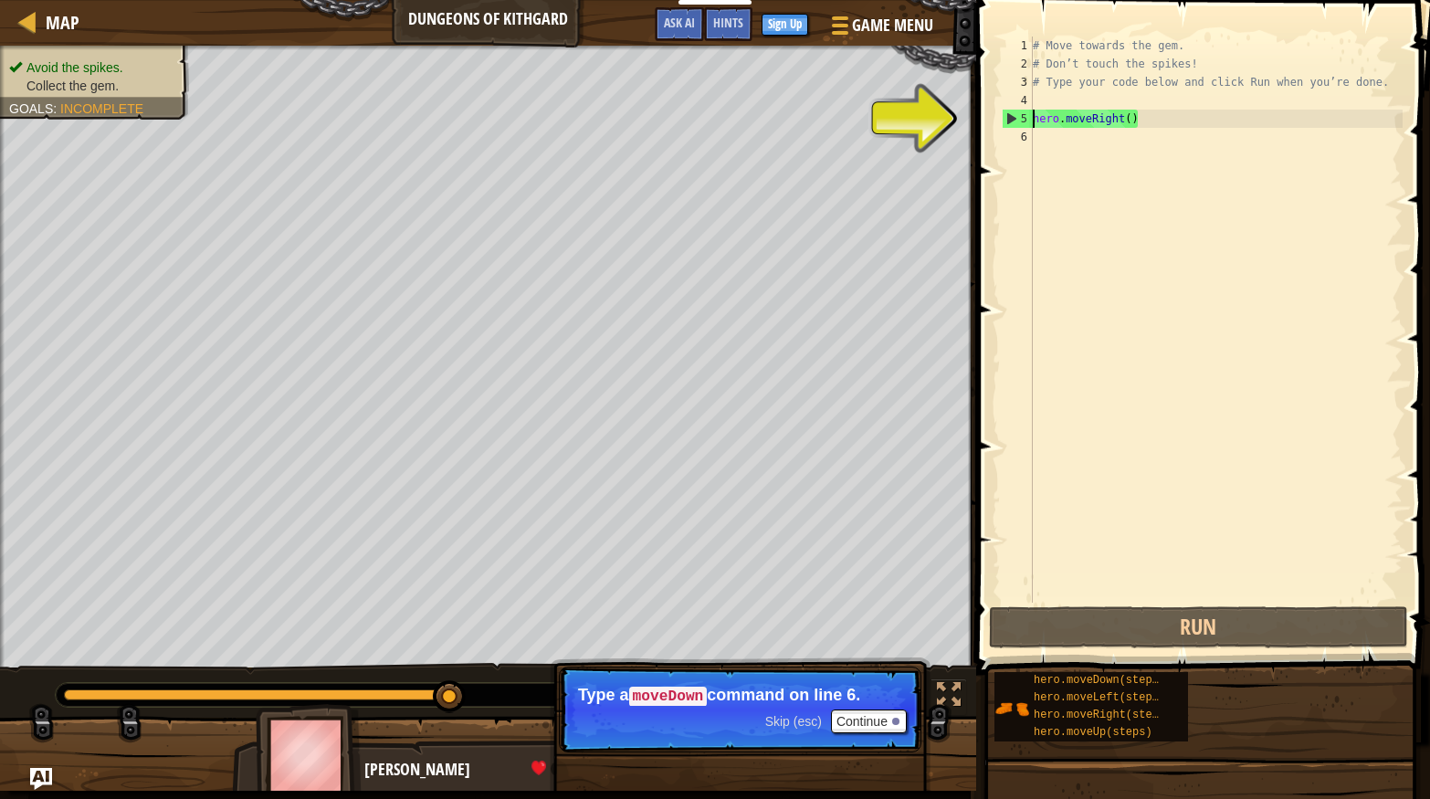
click at [1092, 163] on div "# Move towards the gem. # Don’t touch the spikes! # Type your code below and cl…" at bounding box center [1216, 338] width 374 height 603
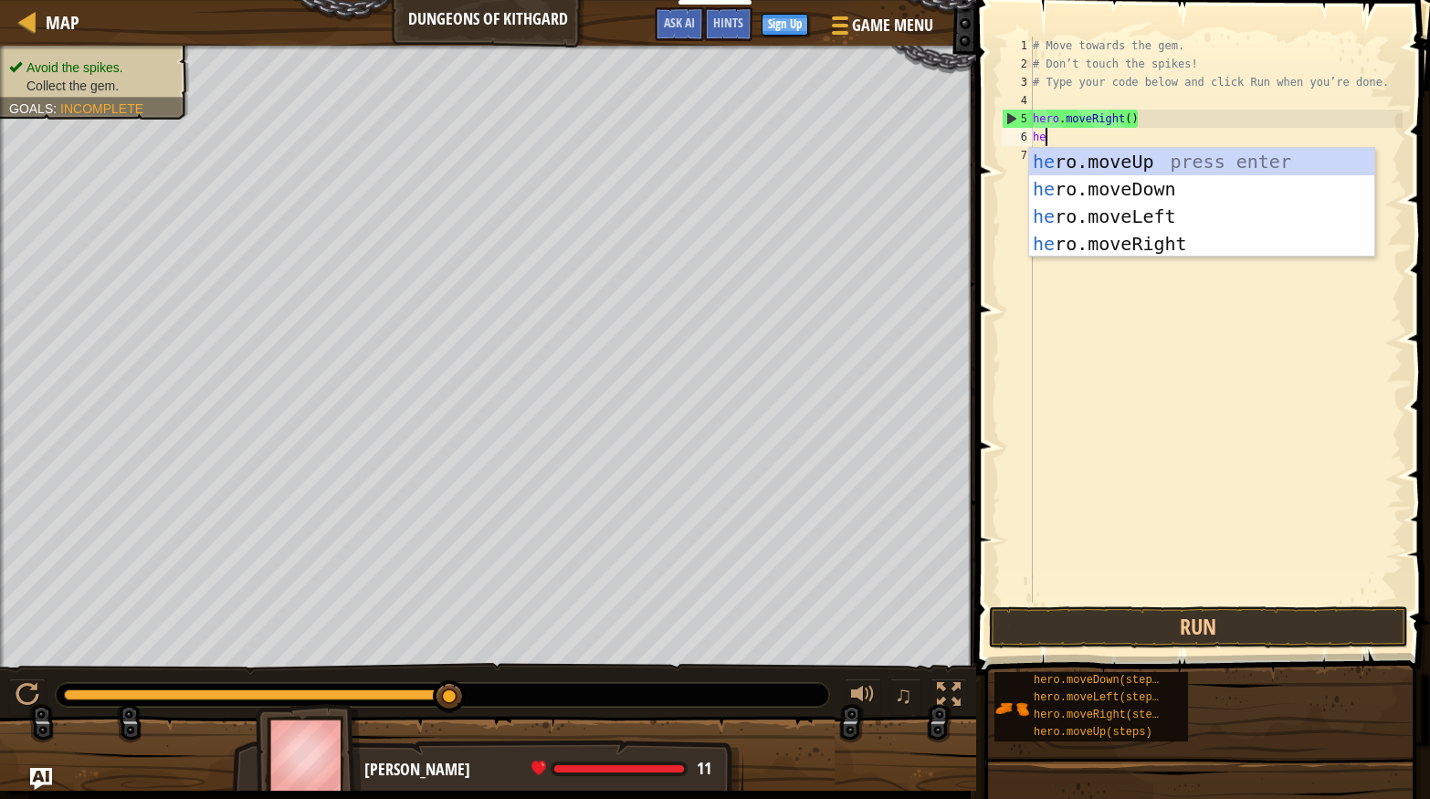
scroll to position [8, 0]
type textarea "hero"
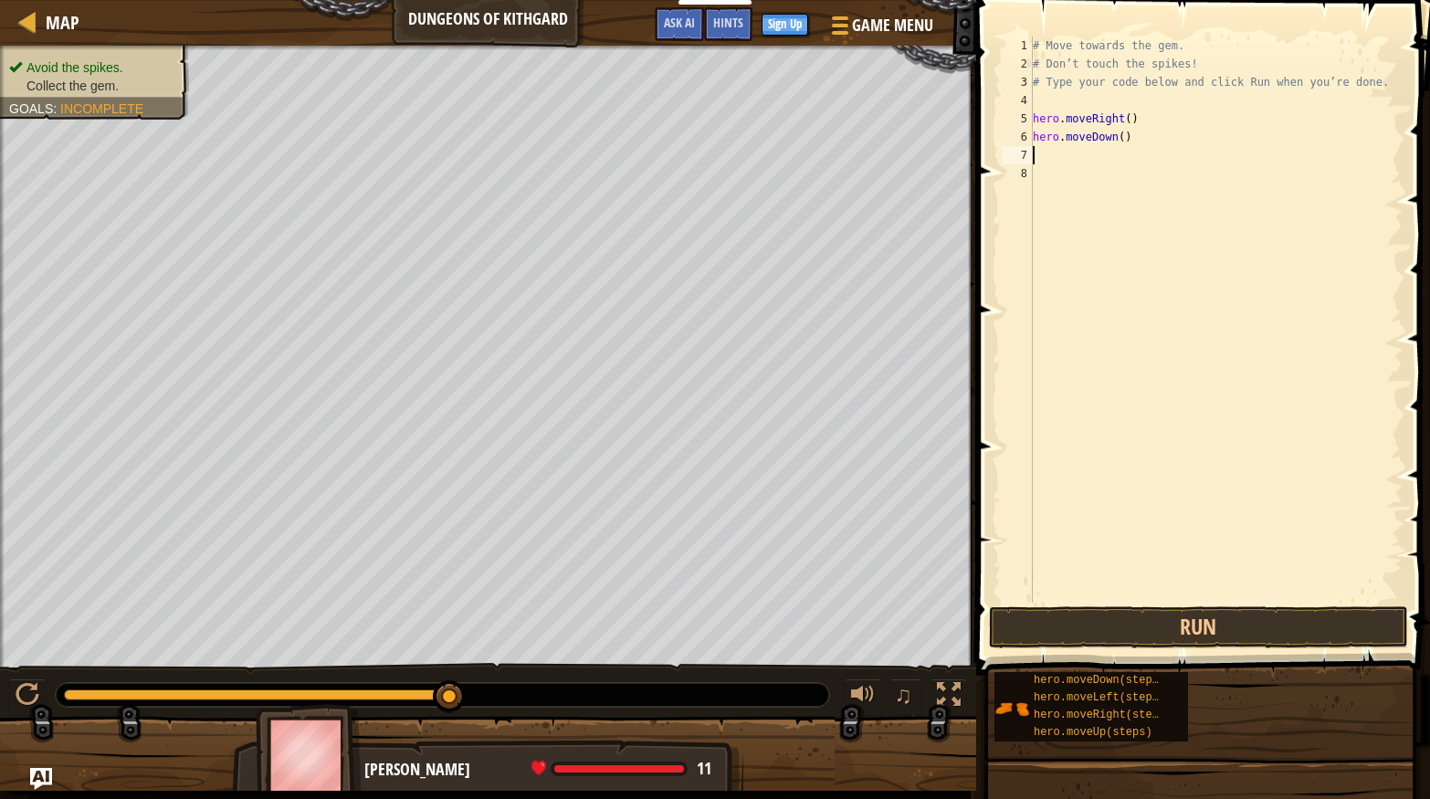
type textarea "hero.moveDown()"
click at [1239, 618] on button "Run" at bounding box center [1198, 627] width 419 height 42
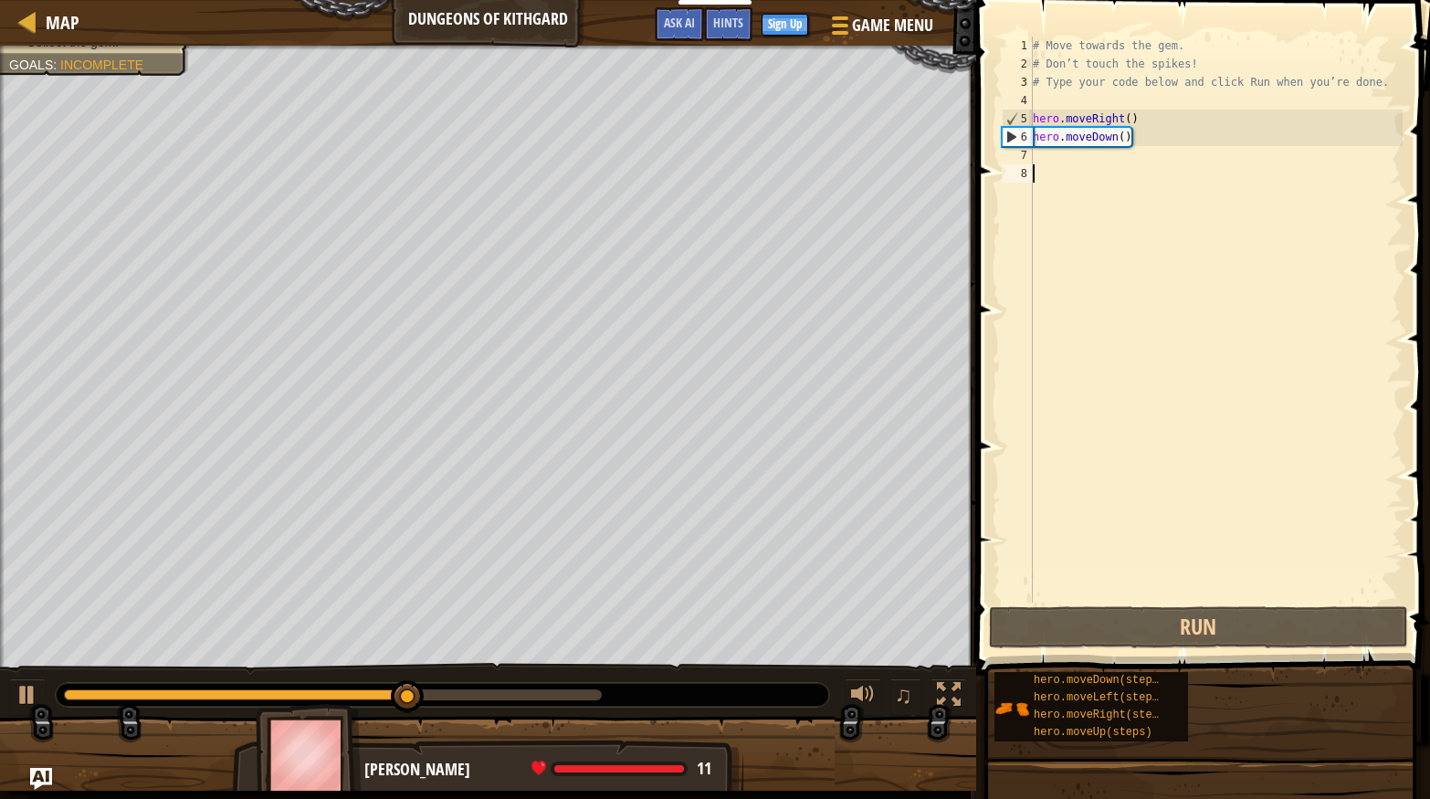
click at [1087, 161] on div "# Move towards the gem. # Don’t touch the spikes! # Type your code below and cl…" at bounding box center [1216, 338] width 374 height 603
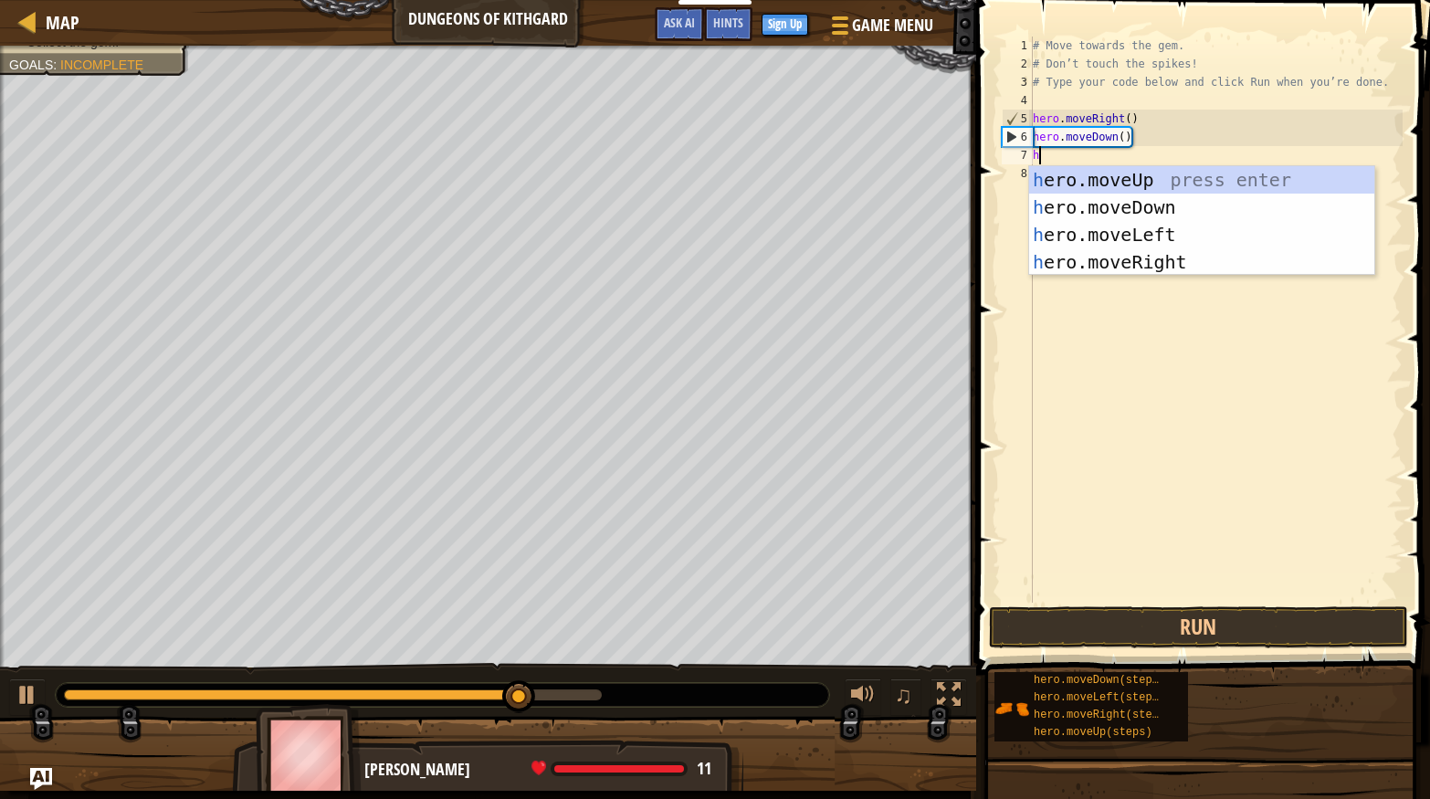
type textarea "he"
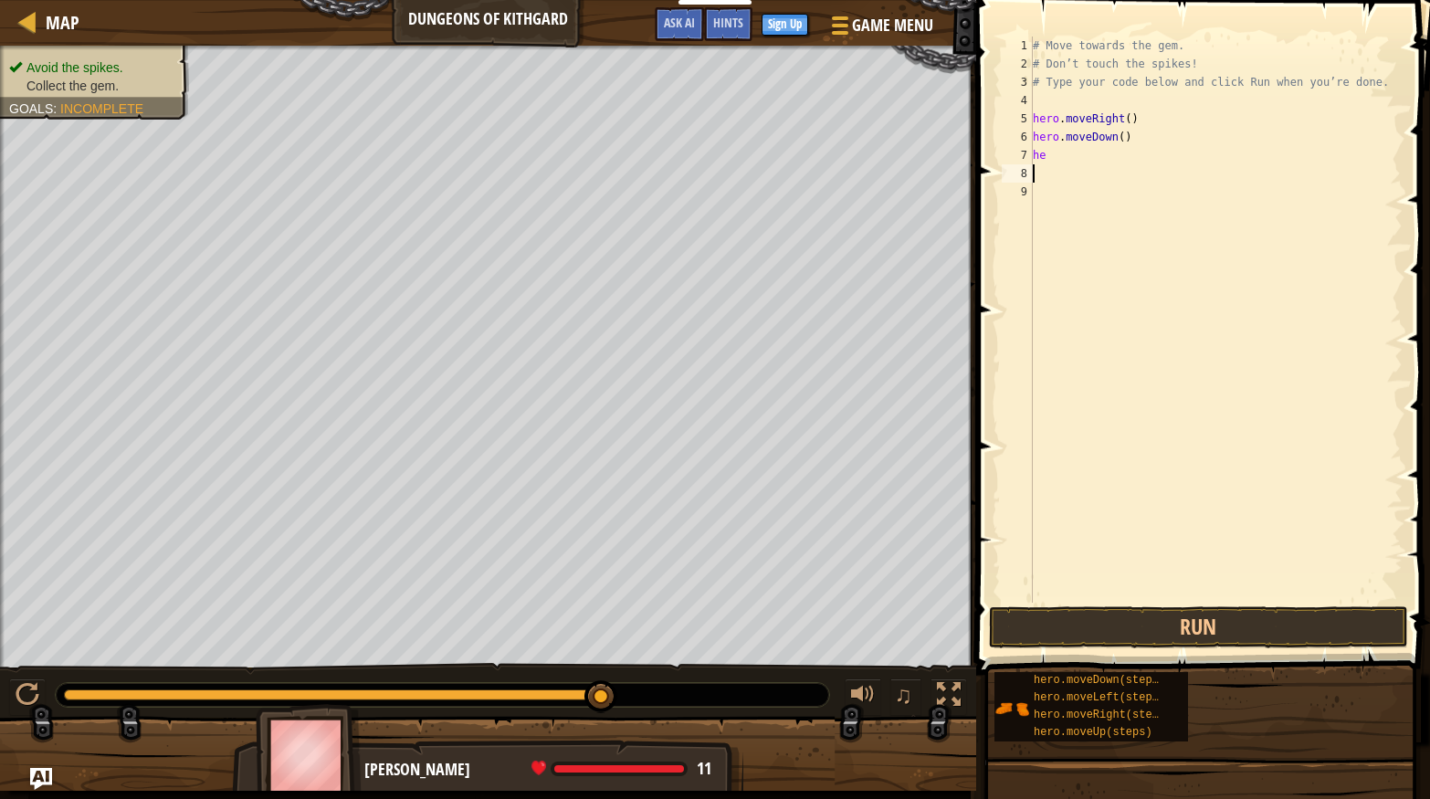
click at [1069, 166] on div "# Move towards the gem. # Don’t touch the spikes! # Type your code below and cl…" at bounding box center [1216, 338] width 374 height 603
click at [1092, 163] on div "# Move towards the gem. # Don’t touch the spikes! # Type your code below and cl…" at bounding box center [1216, 338] width 374 height 603
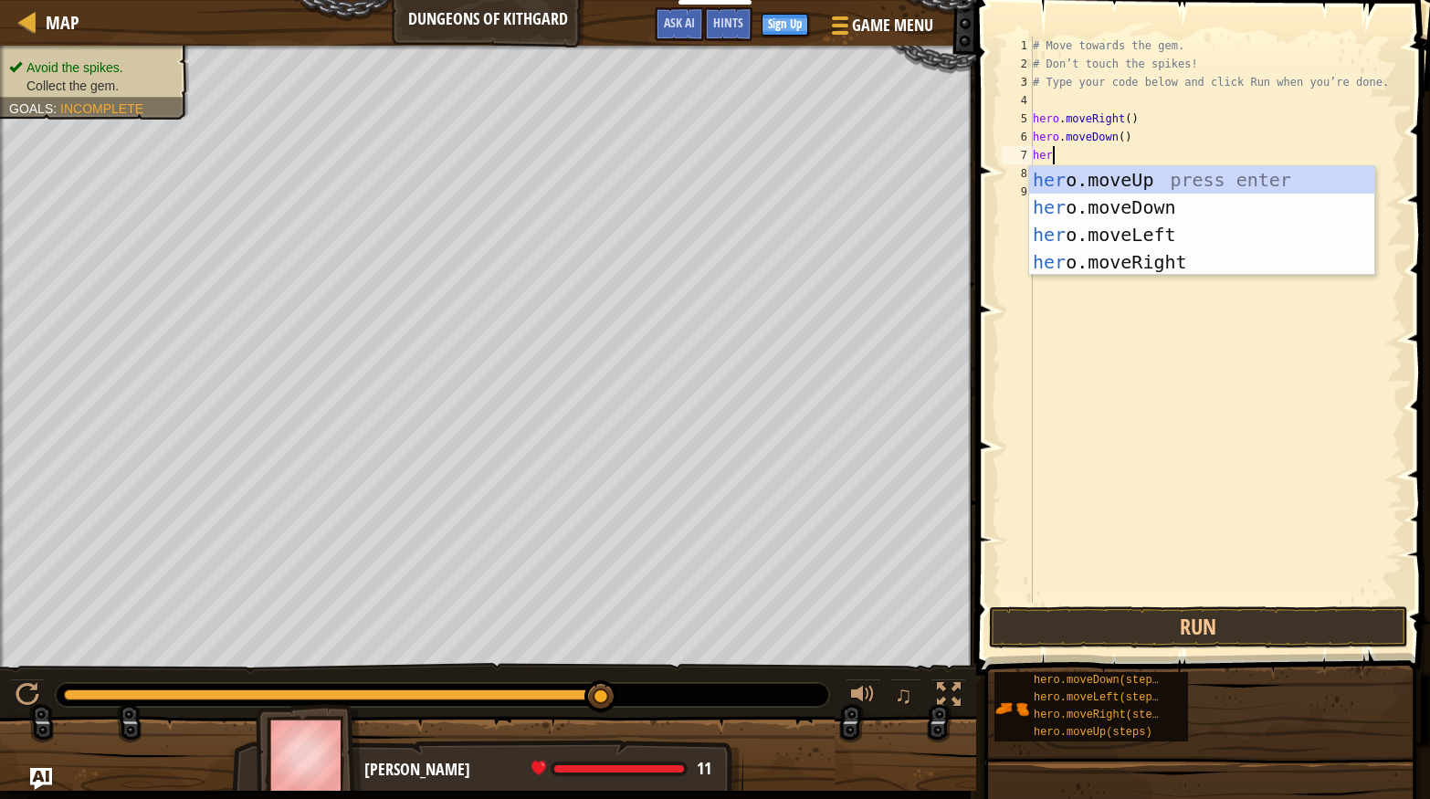
type textarea "hero"
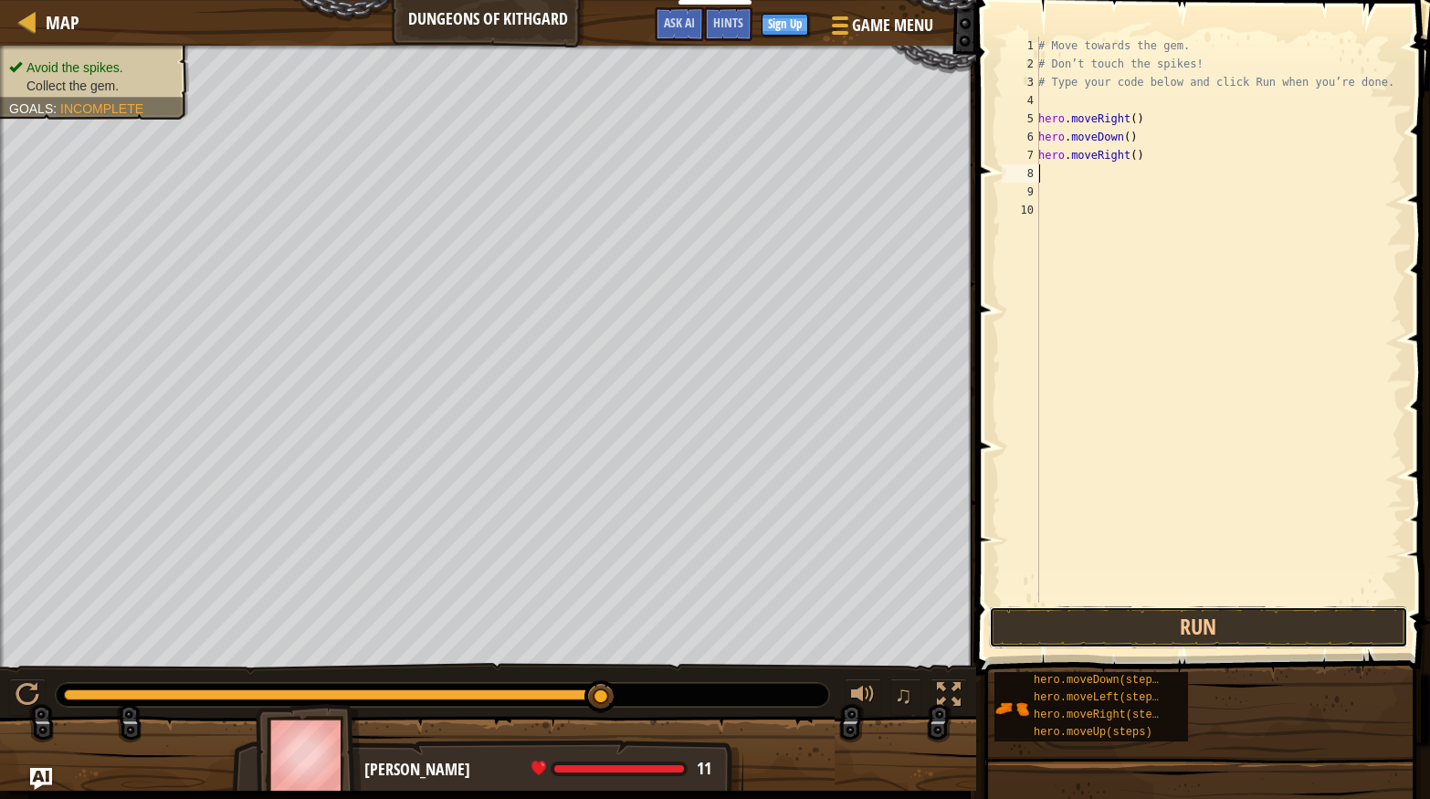
click at [1279, 623] on button "Run" at bounding box center [1198, 627] width 419 height 42
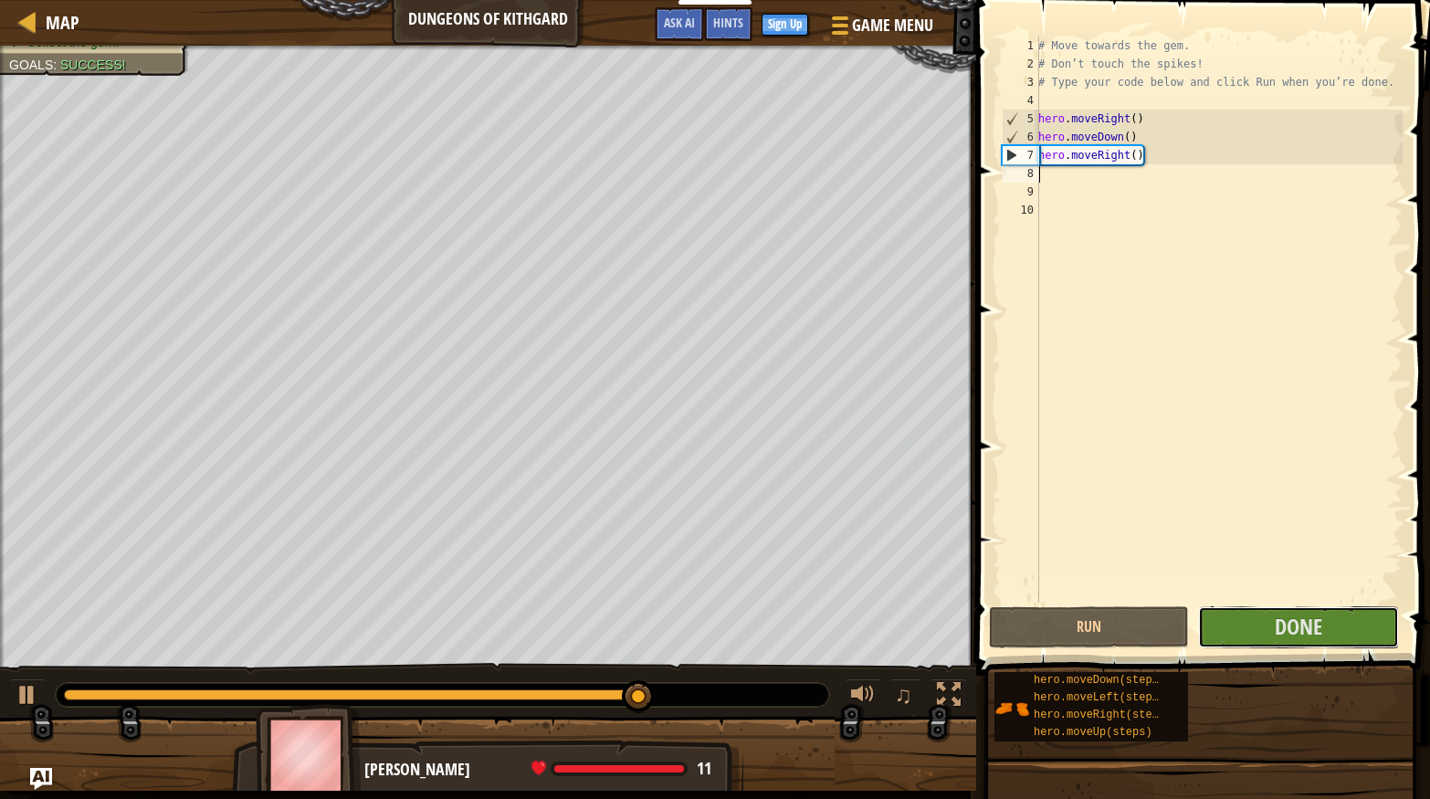
click at [1337, 613] on button "Done" at bounding box center [1298, 627] width 200 height 42
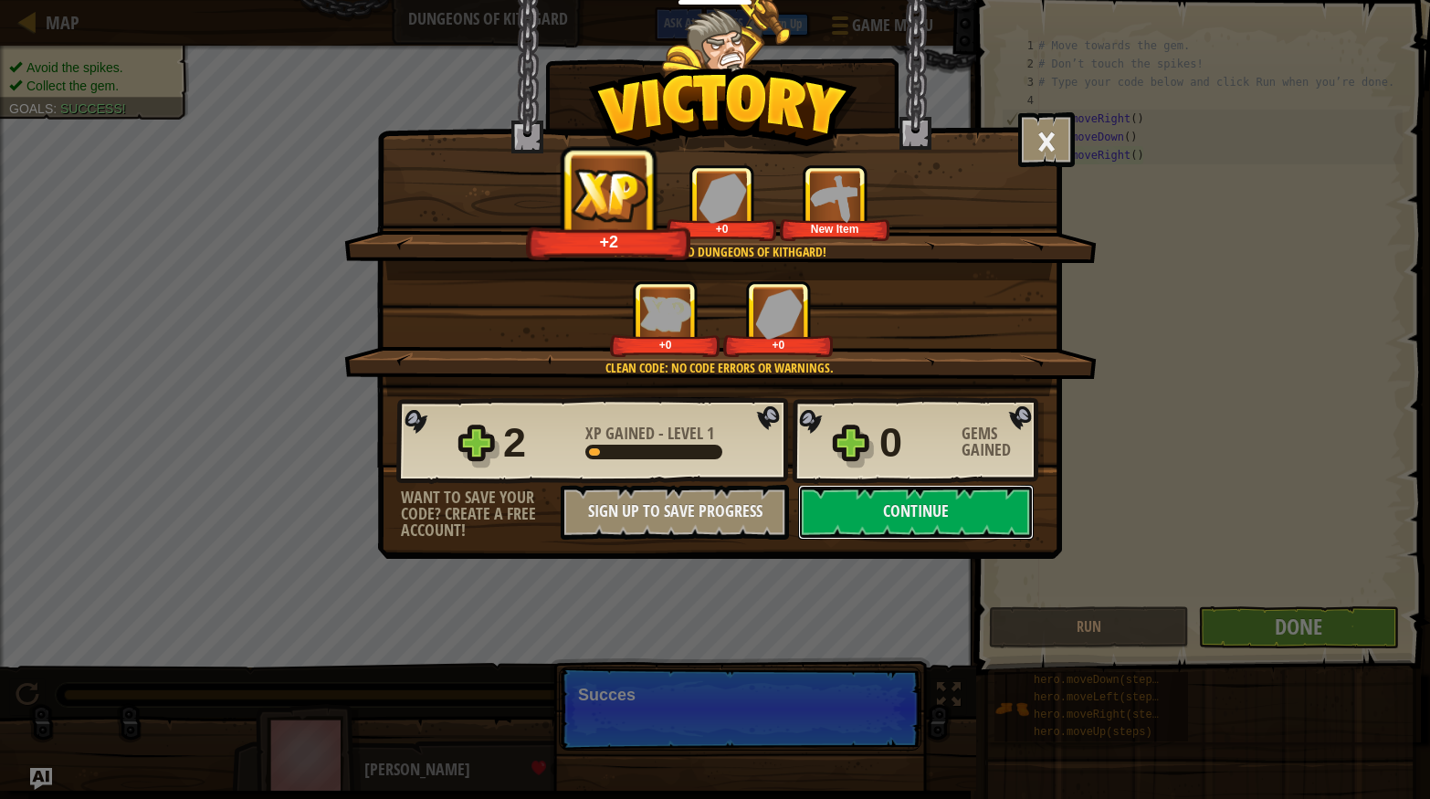
click at [998, 495] on button "Continue" at bounding box center [916, 512] width 236 height 55
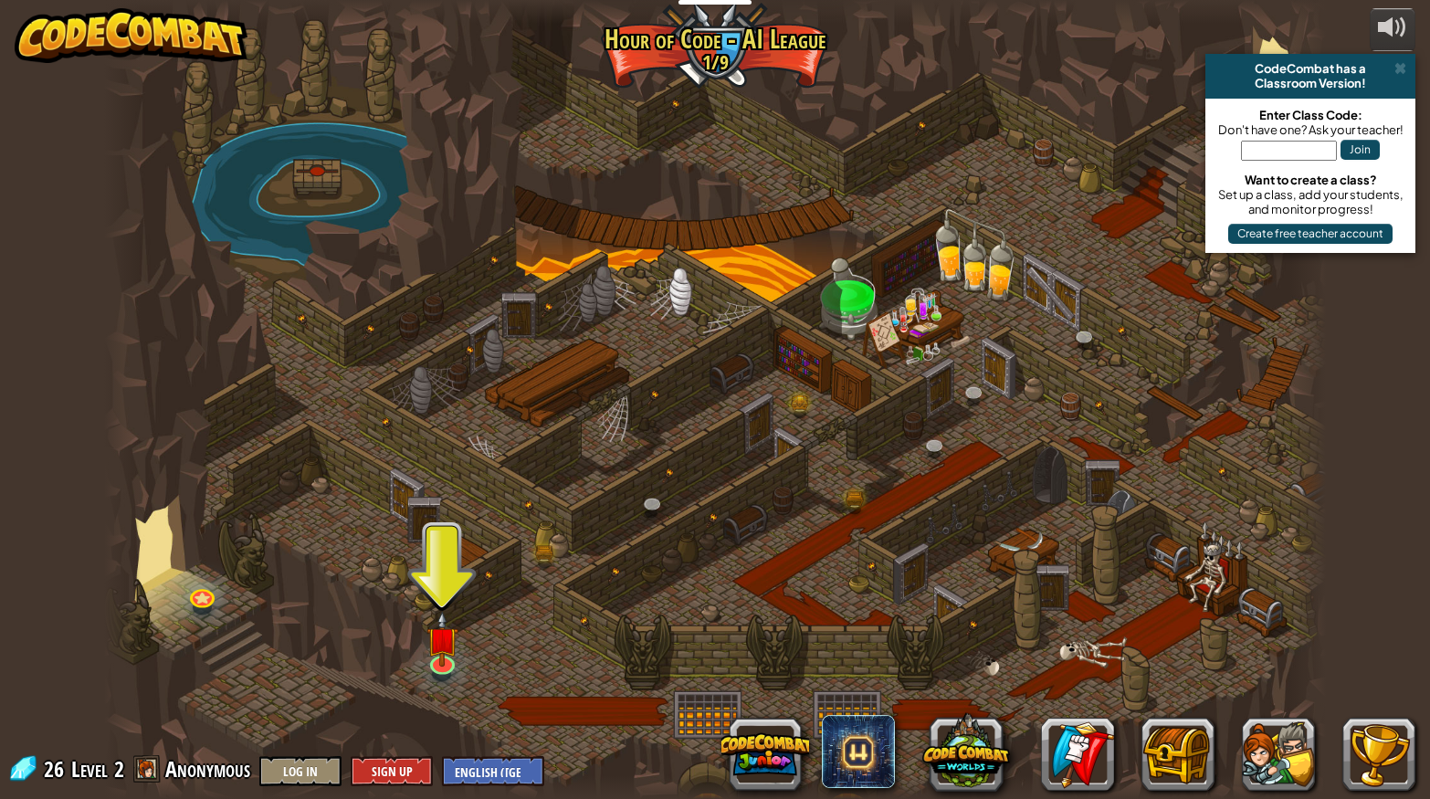
click at [456, 658] on img at bounding box center [442, 640] width 32 height 56
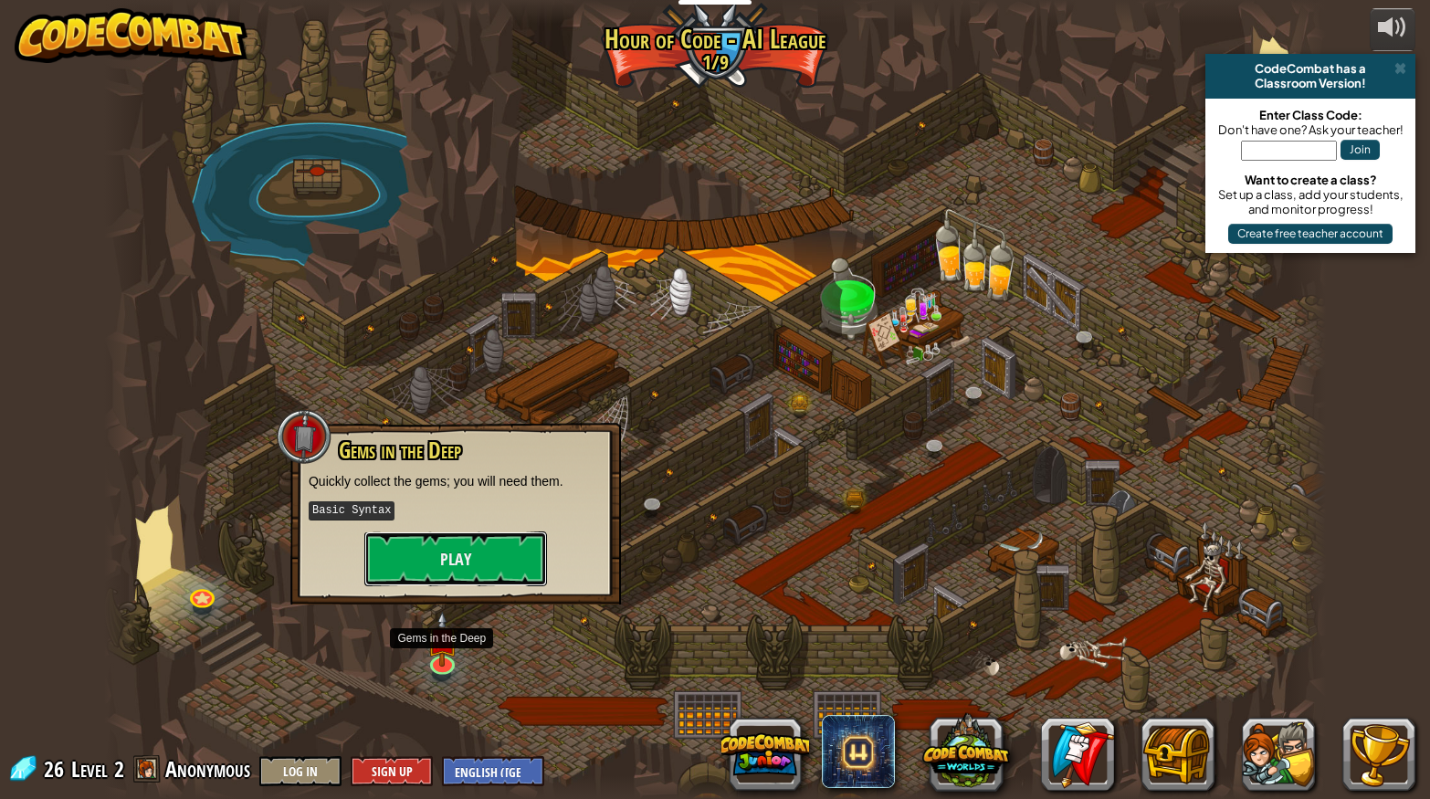
click at [429, 553] on button "Play" at bounding box center [455, 559] width 183 height 55
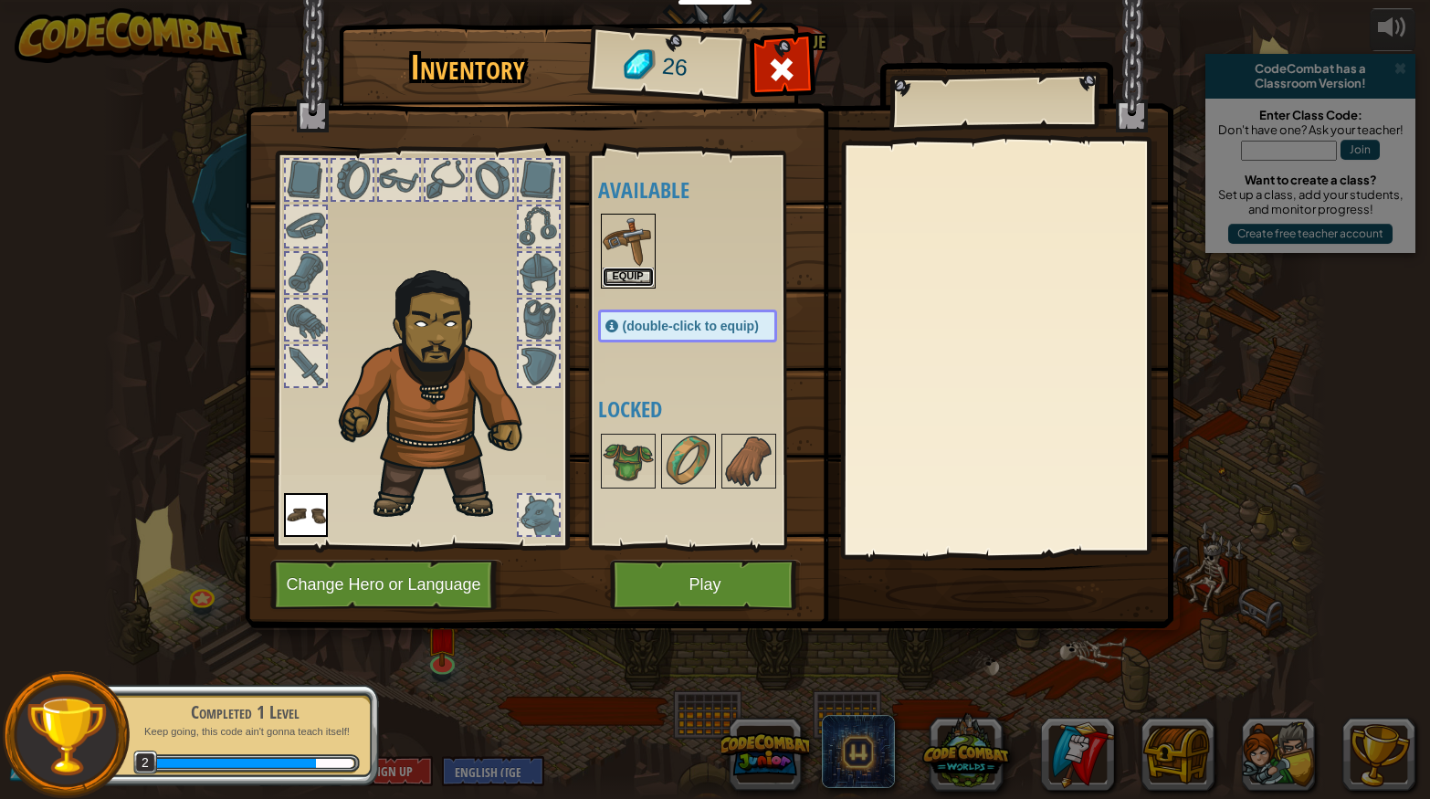
click at [622, 275] on button "Equip" at bounding box center [628, 277] width 51 height 19
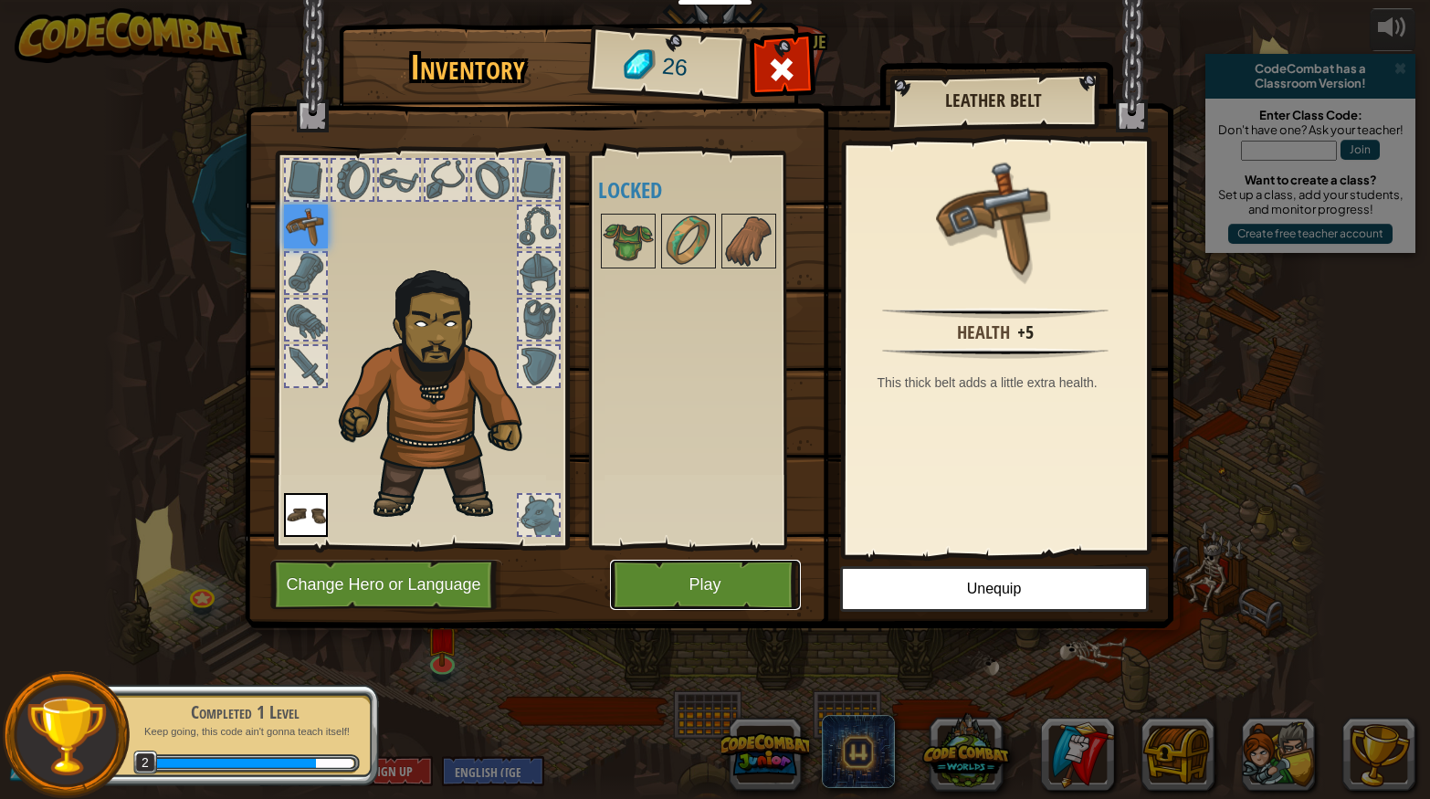
click at [679, 593] on button "Play" at bounding box center [705, 585] width 191 height 50
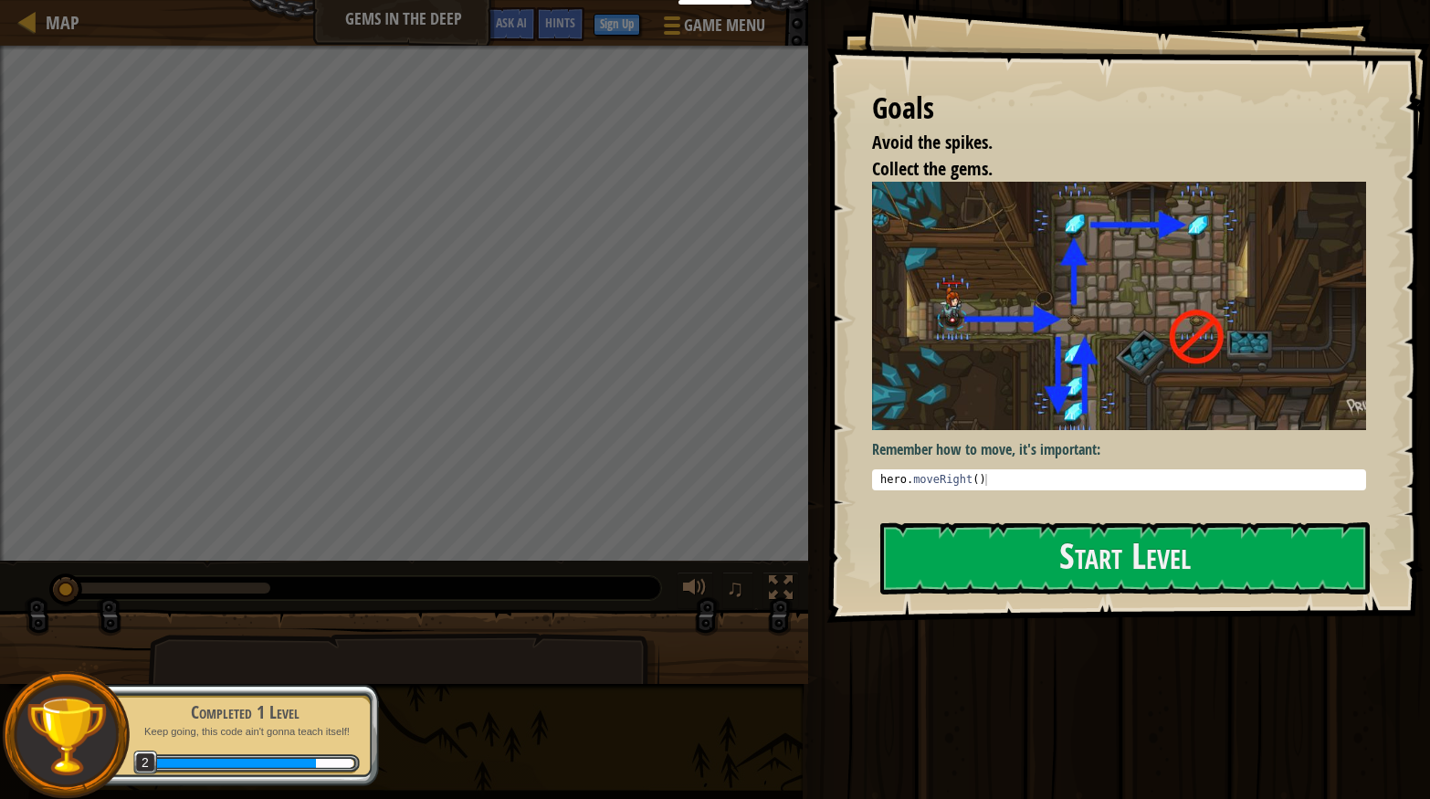
click at [1244, 321] on img at bounding box center [1119, 306] width 494 height 248
click at [1246, 568] on button "Start Level" at bounding box center [1125, 558] width 490 height 72
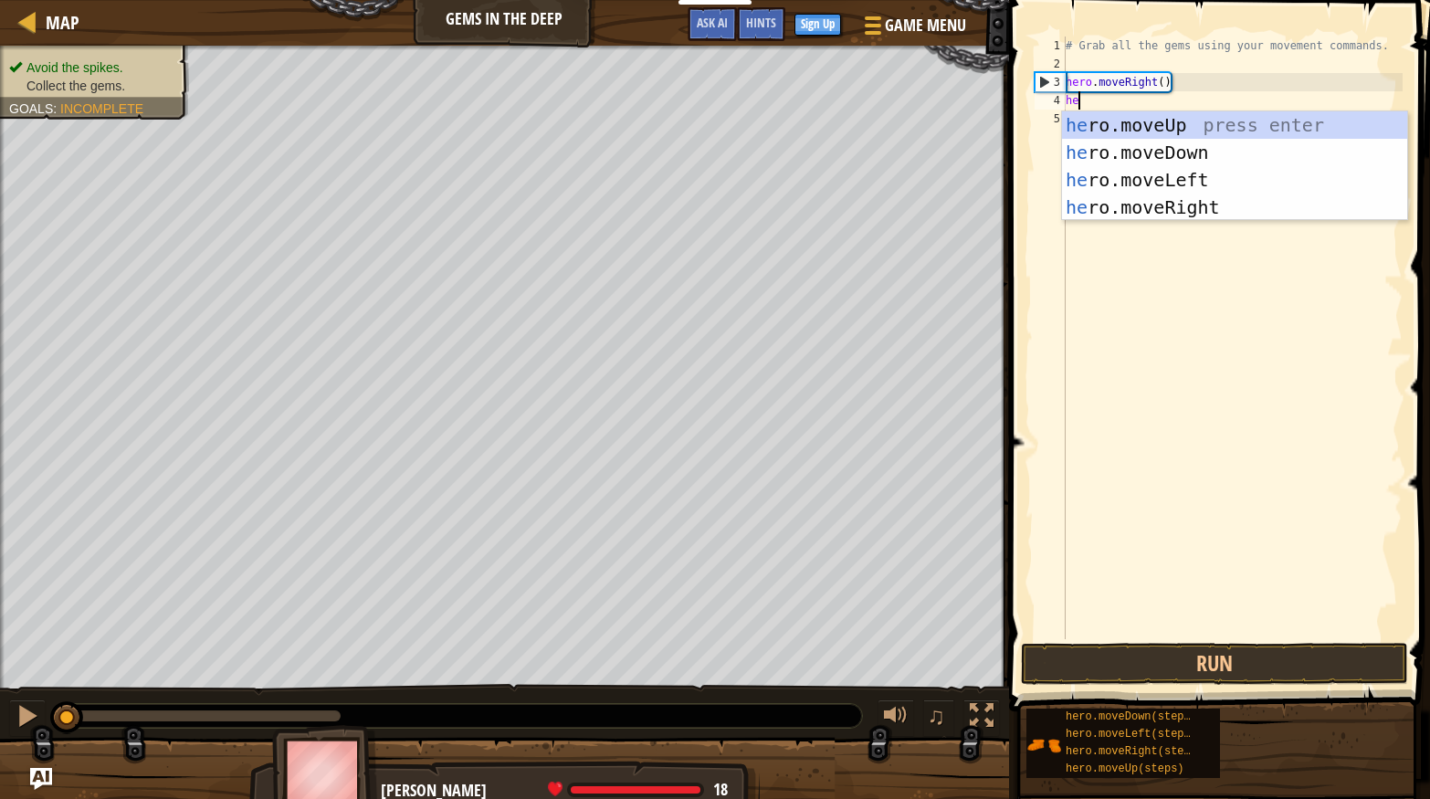
type textarea "her"
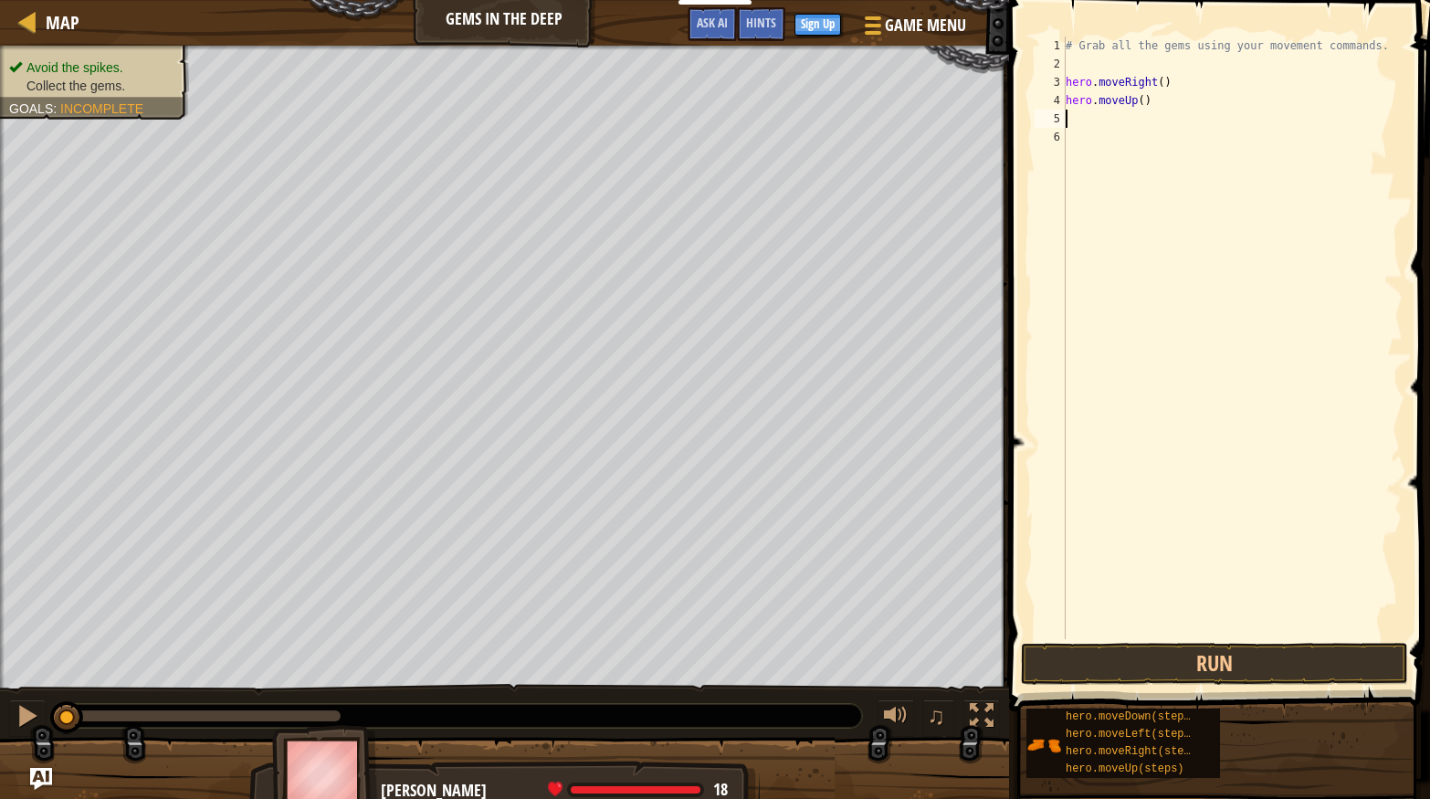
scroll to position [7, 0]
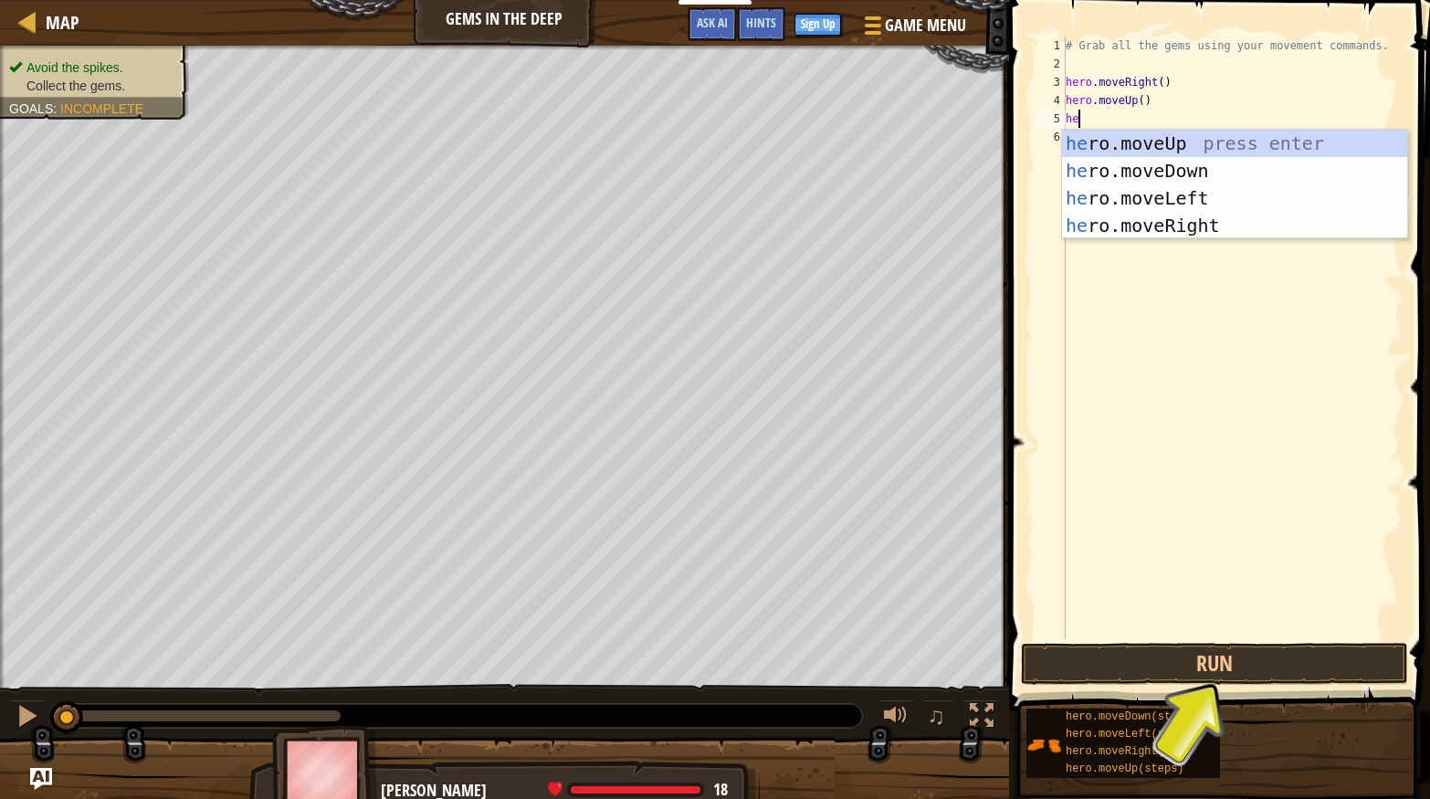
type textarea "her"
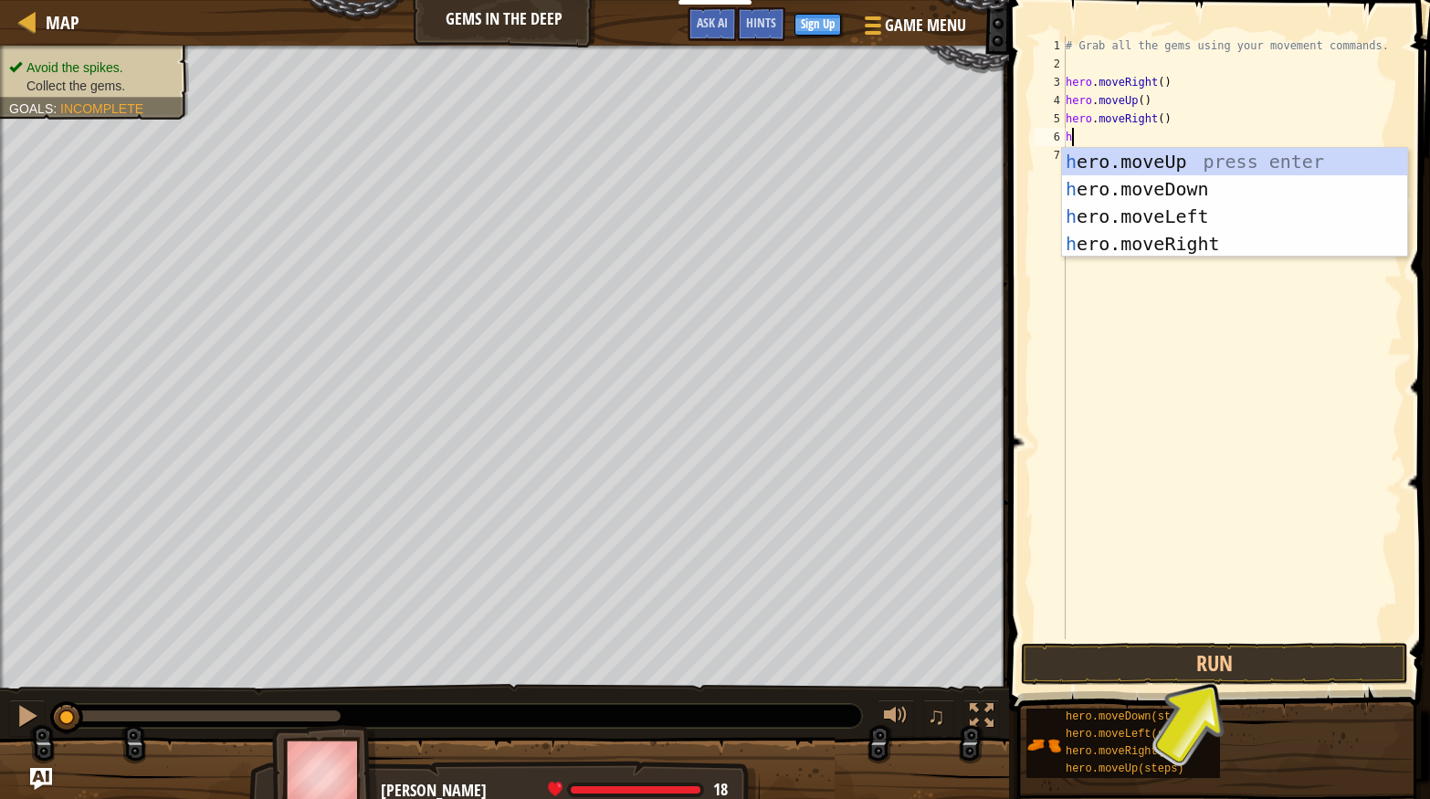
scroll to position [8, 0]
type textarea "he"
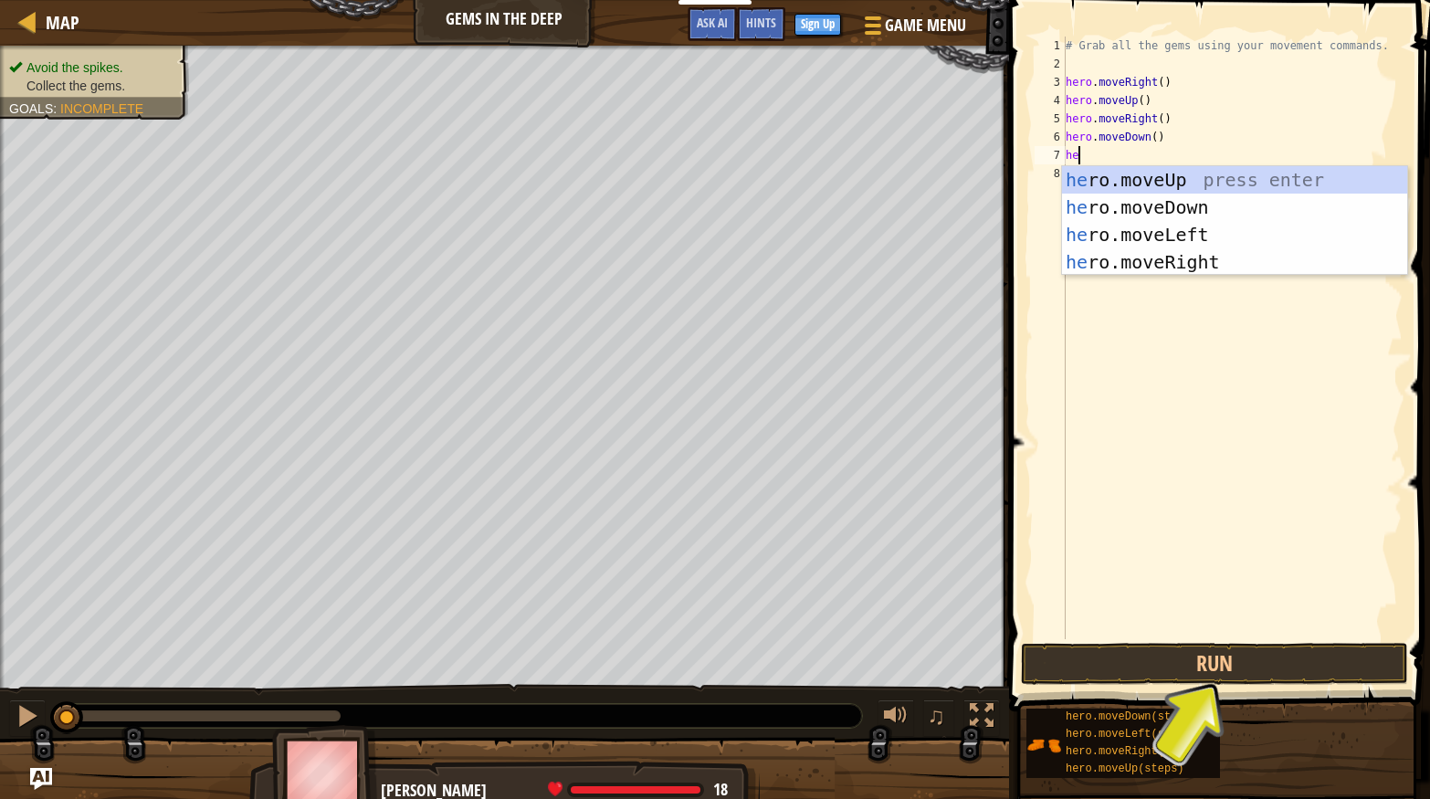
type textarea "hero"
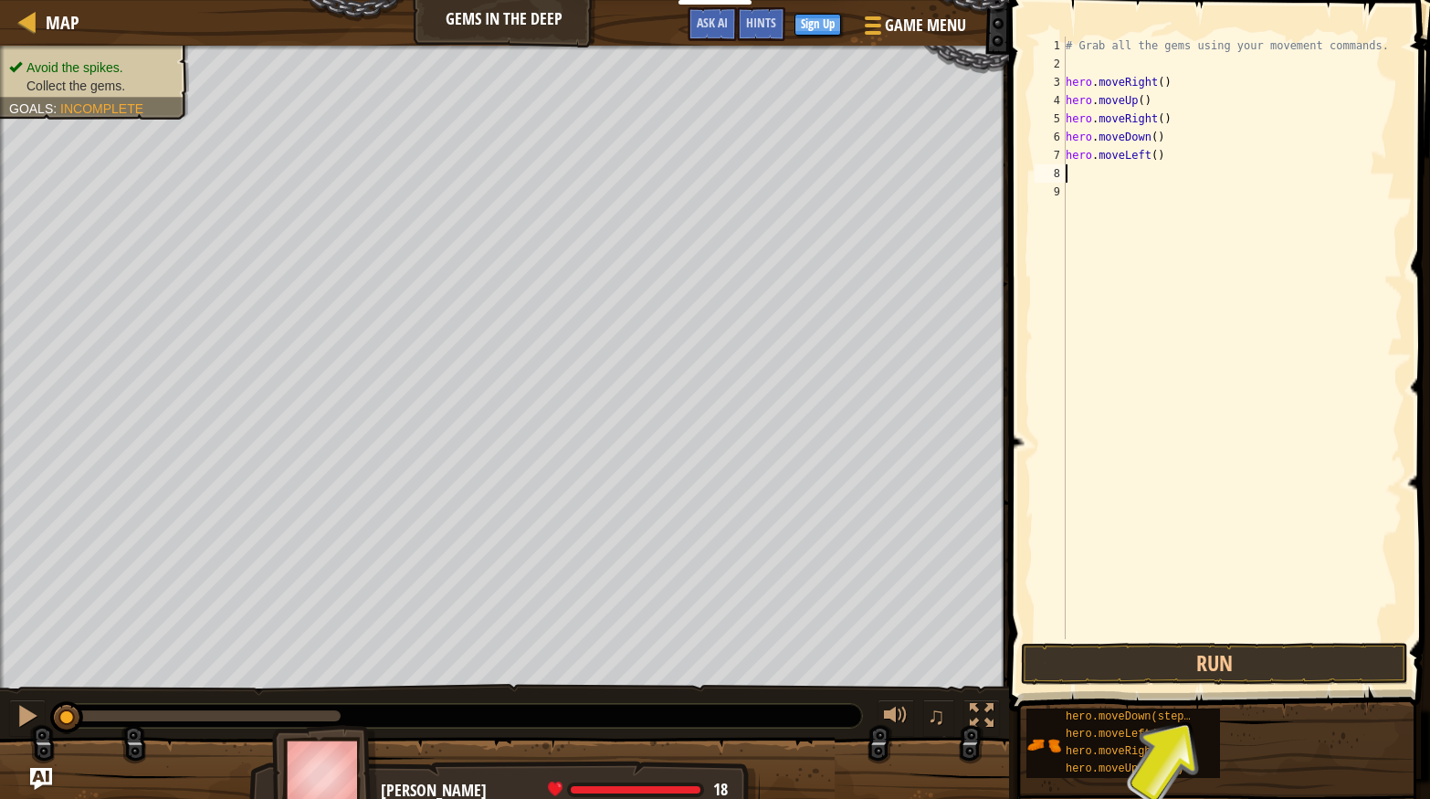
type textarea "h"
click at [1287, 672] on button "Run" at bounding box center [1214, 664] width 387 height 42
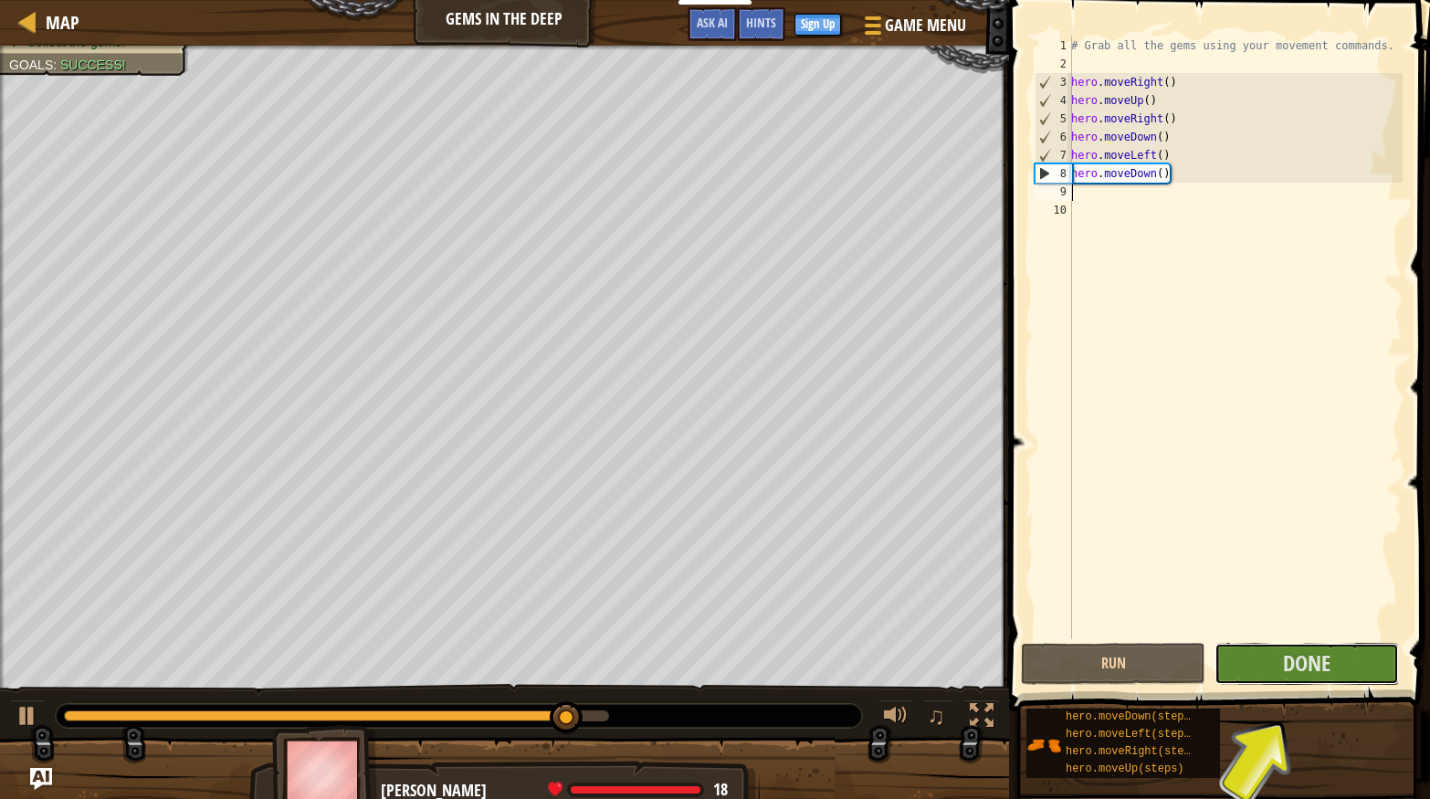
click at [1320, 657] on span "Done" at bounding box center [1306, 662] width 47 height 29
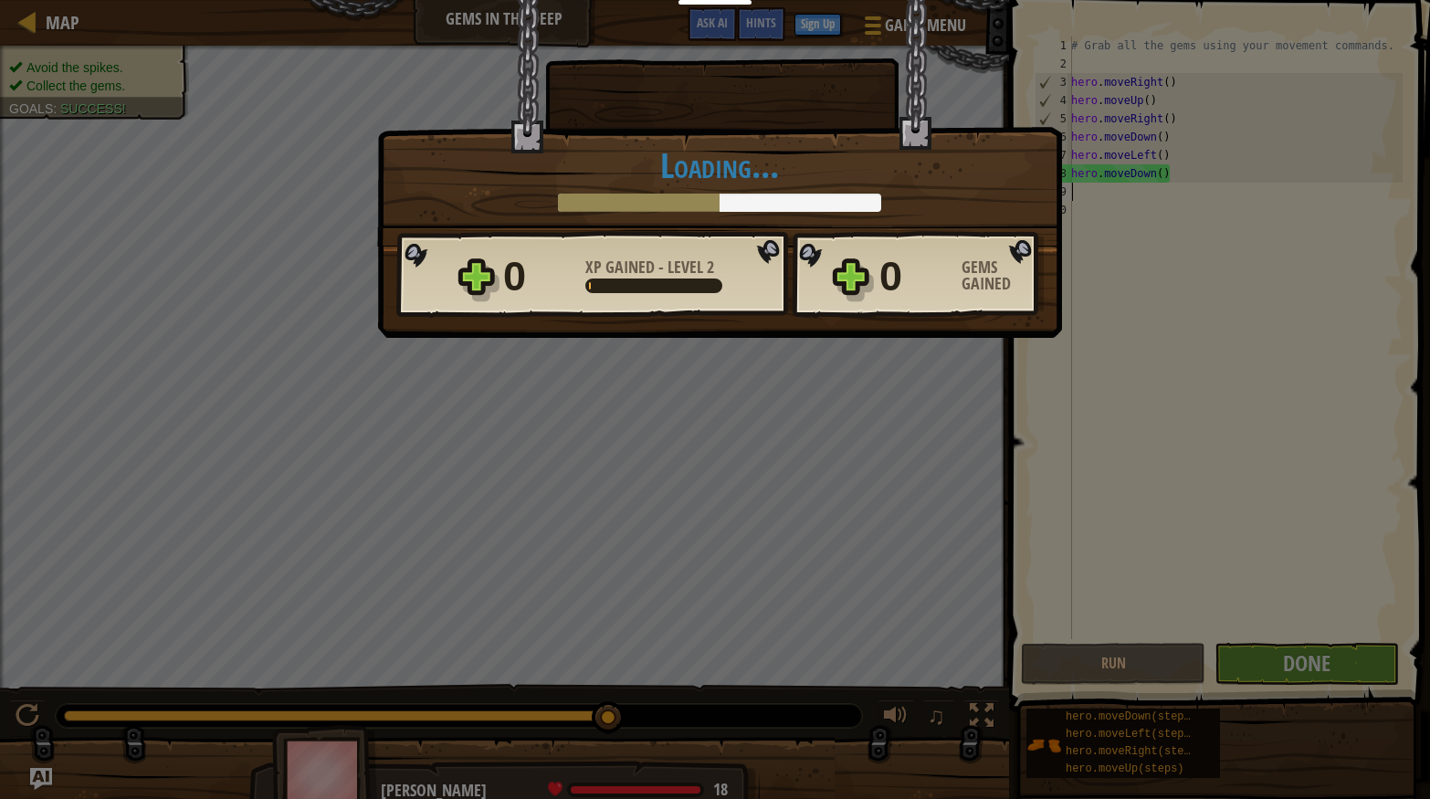
click at [1363, 590] on div "× You will find a use for these gems soon. How fun was this level? Loading... R…" at bounding box center [715, 399] width 1430 height 799
